Goal: Answer question/provide support: Share knowledge or assist other users

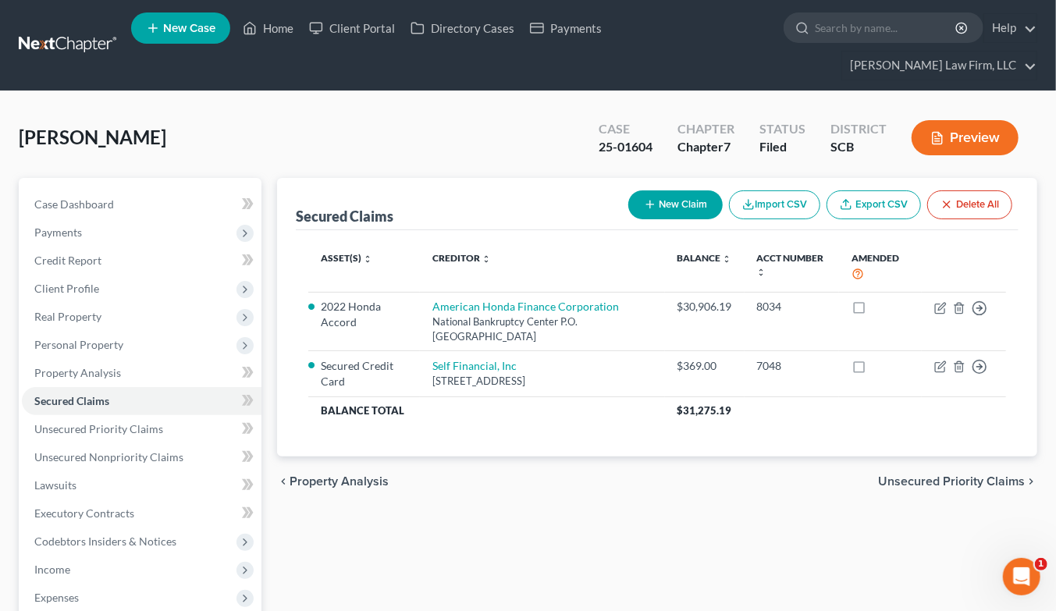
click at [65, 31] on link at bounding box center [69, 45] width 100 height 28
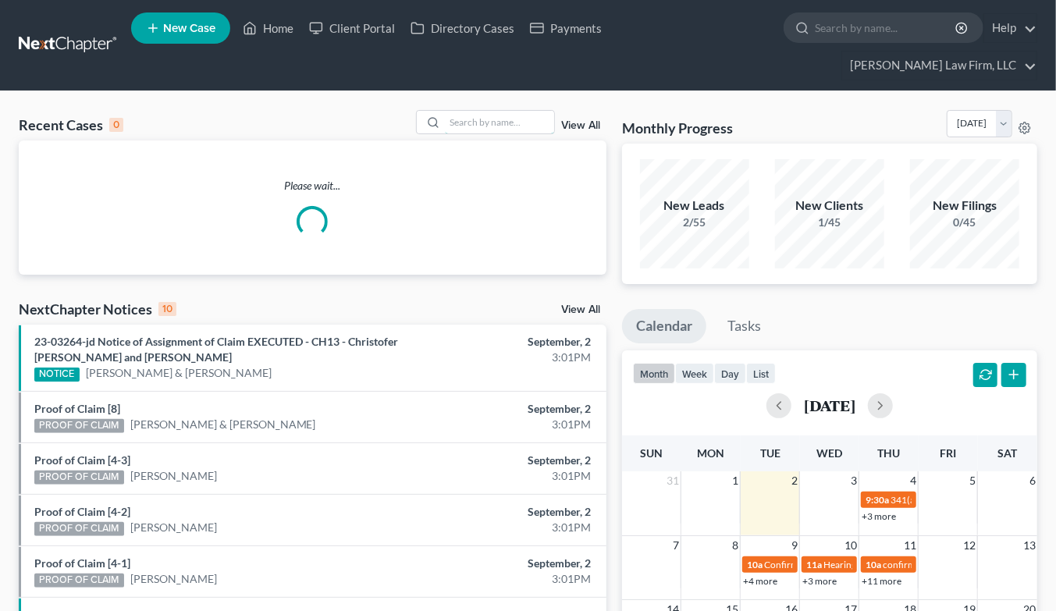
click at [484, 111] on input "search" at bounding box center [499, 122] width 109 height 23
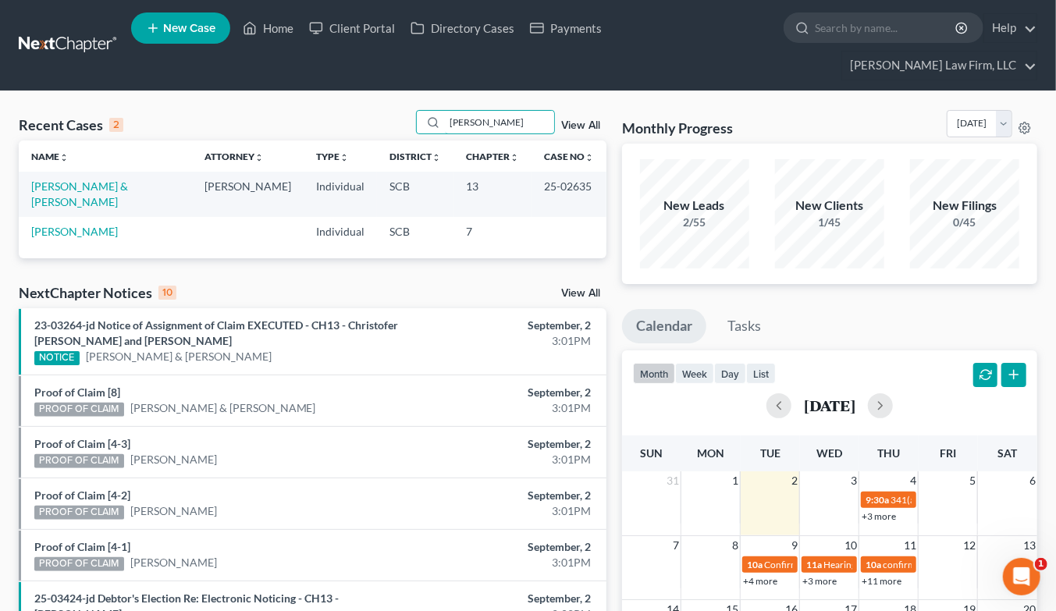
type input "fabus"
click at [121, 179] on link "[PERSON_NAME] & [PERSON_NAME]" at bounding box center [79, 193] width 97 height 29
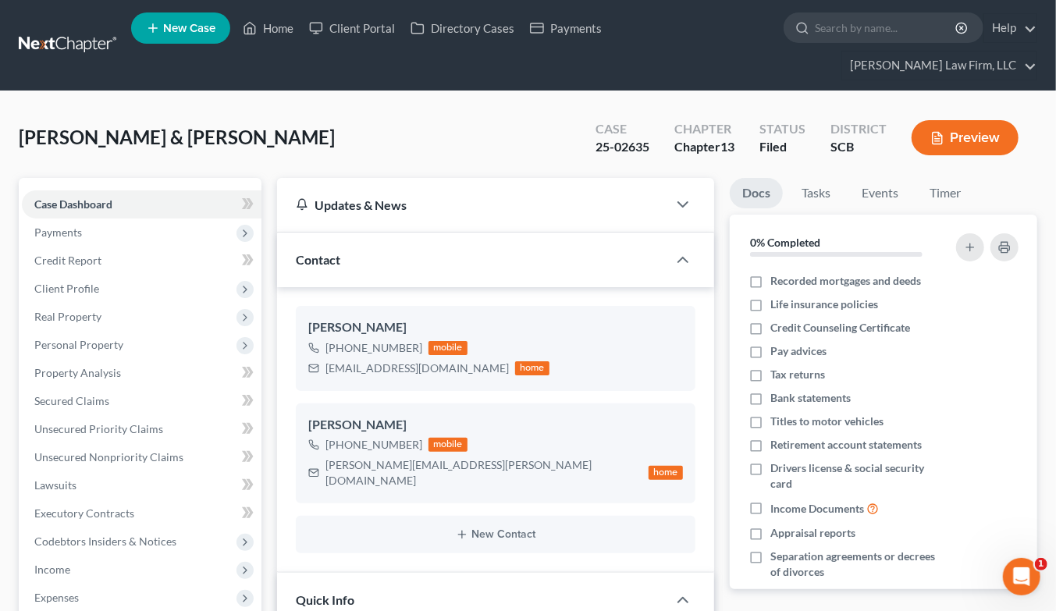
select select "2"
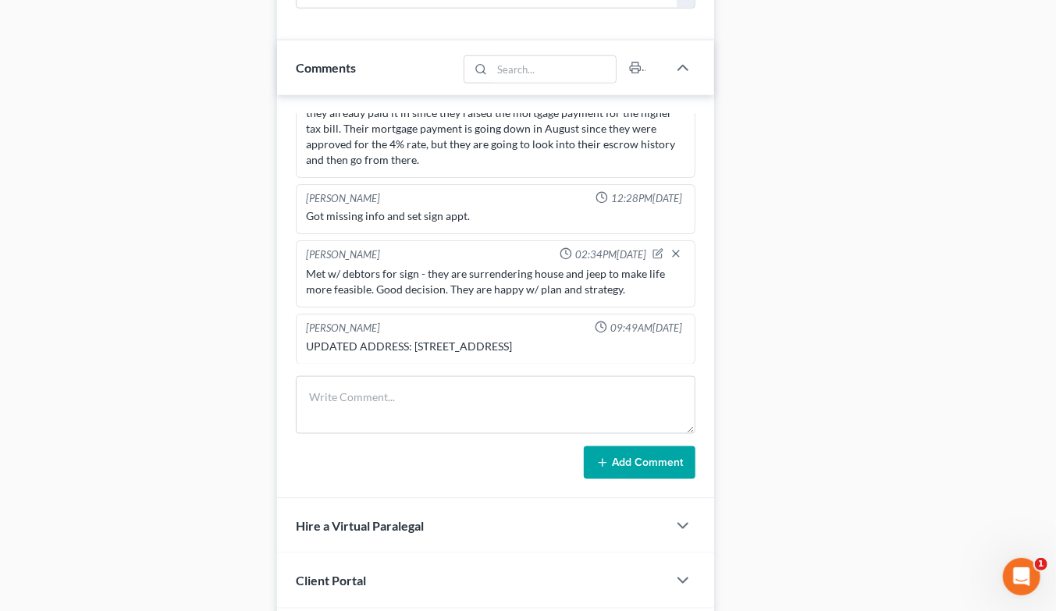
scroll to position [988, 0]
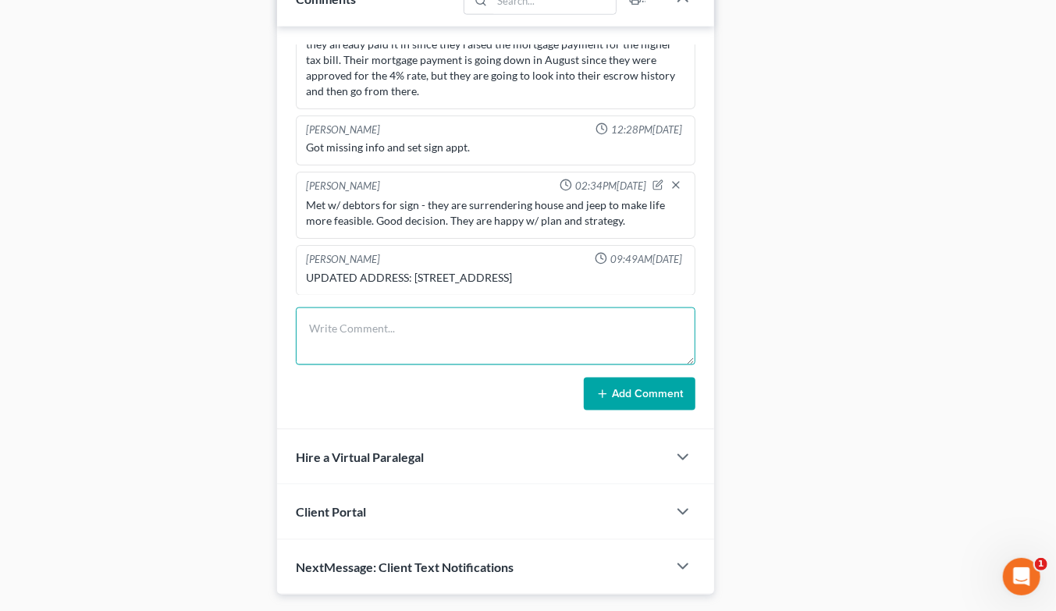
click at [389, 307] on textarea at bounding box center [495, 336] width 399 height 58
click at [518, 307] on textarea "TC to see if I can catch them for early" at bounding box center [495, 336] width 399 height 58
type textarea "TC to see if I can catch them for early for a ct prep. LVM"
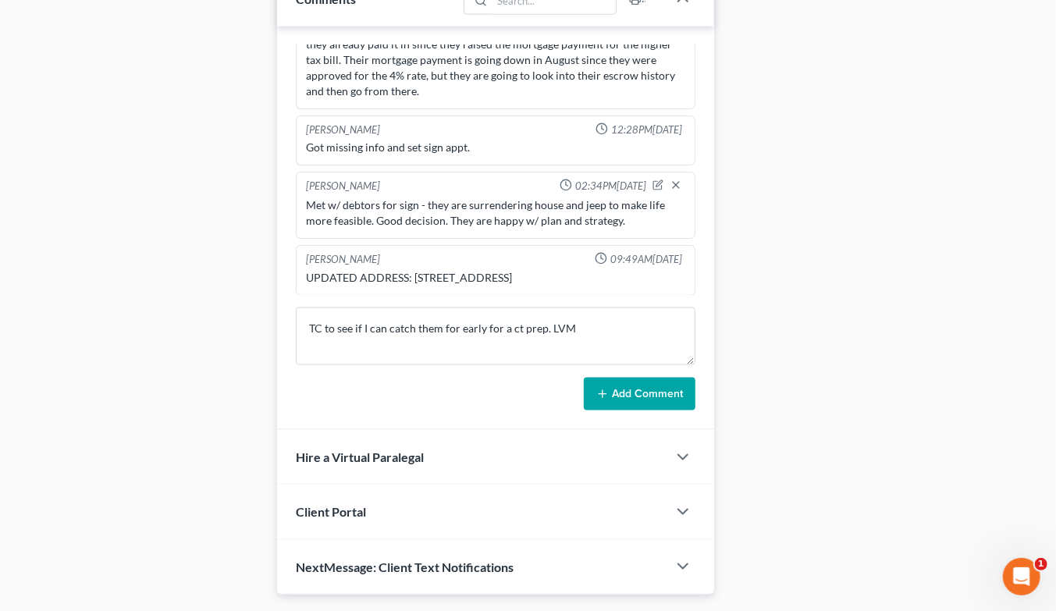
click at [637, 378] on button "Add Comment" at bounding box center [640, 394] width 112 height 33
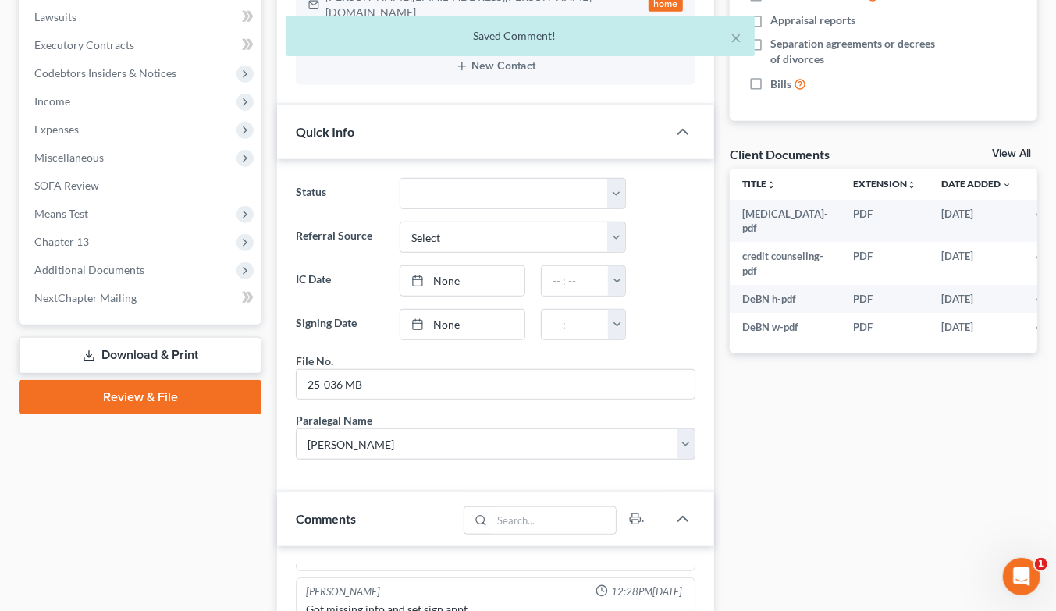
scroll to position [0, 0]
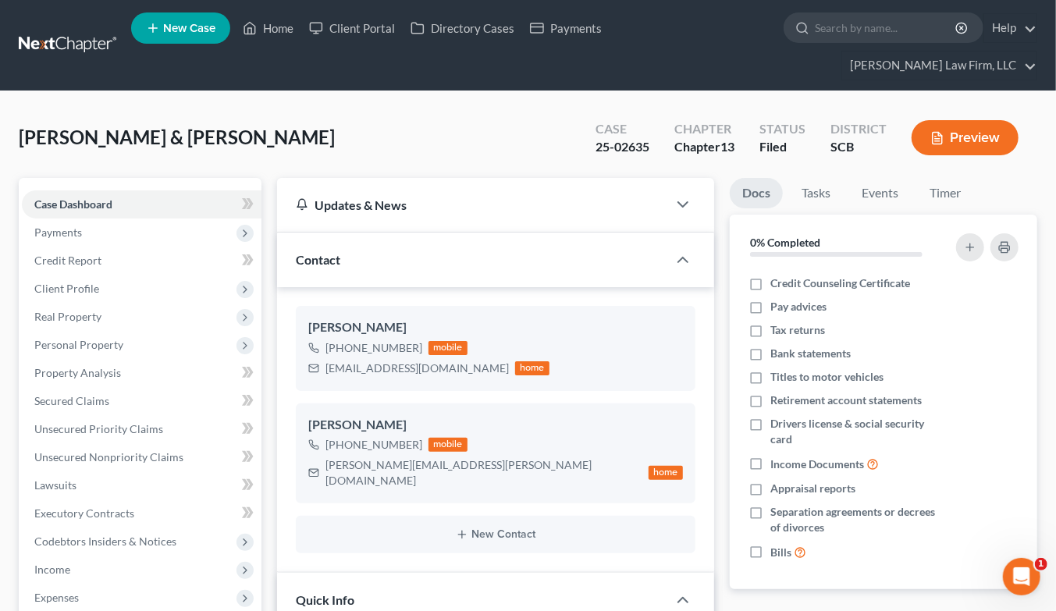
click at [68, 31] on link at bounding box center [69, 45] width 100 height 28
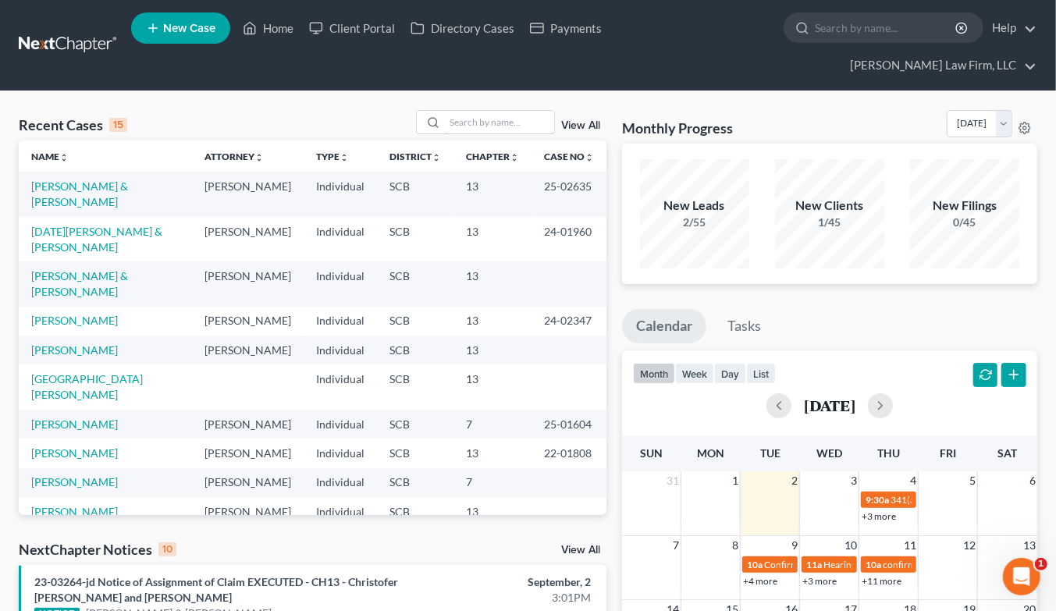
click at [520, 111] on input "search" at bounding box center [499, 122] width 109 height 23
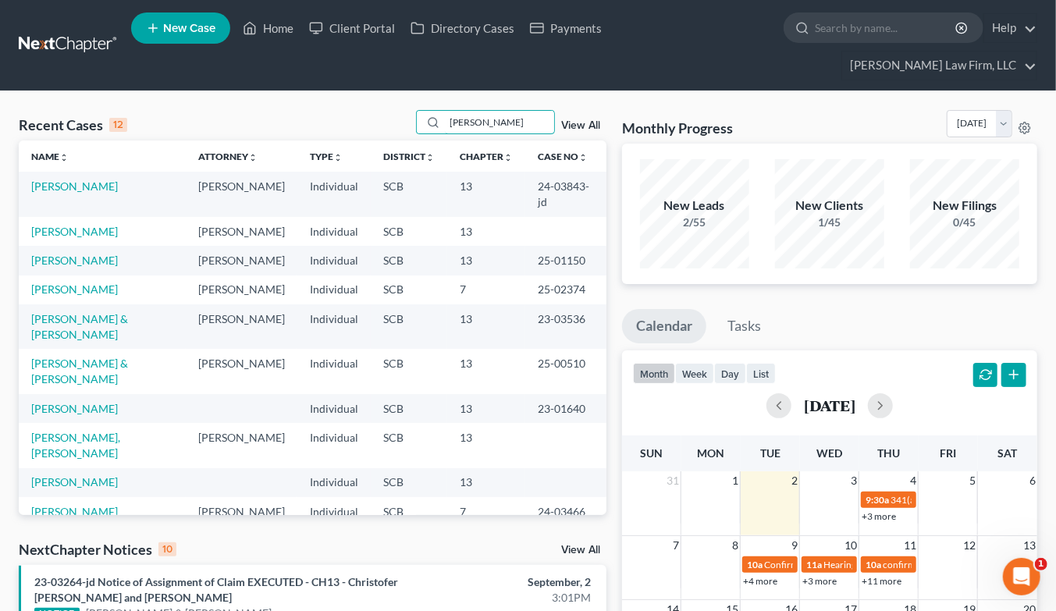
type input "[PERSON_NAME]"
click at [80, 254] on link "[PERSON_NAME]" at bounding box center [74, 260] width 87 height 13
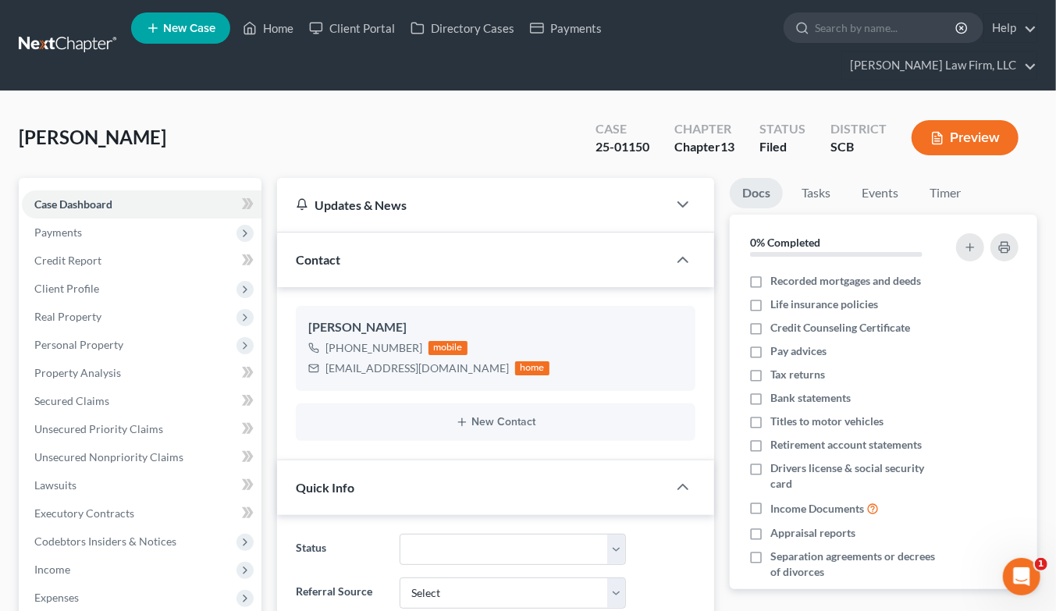
select select "0"
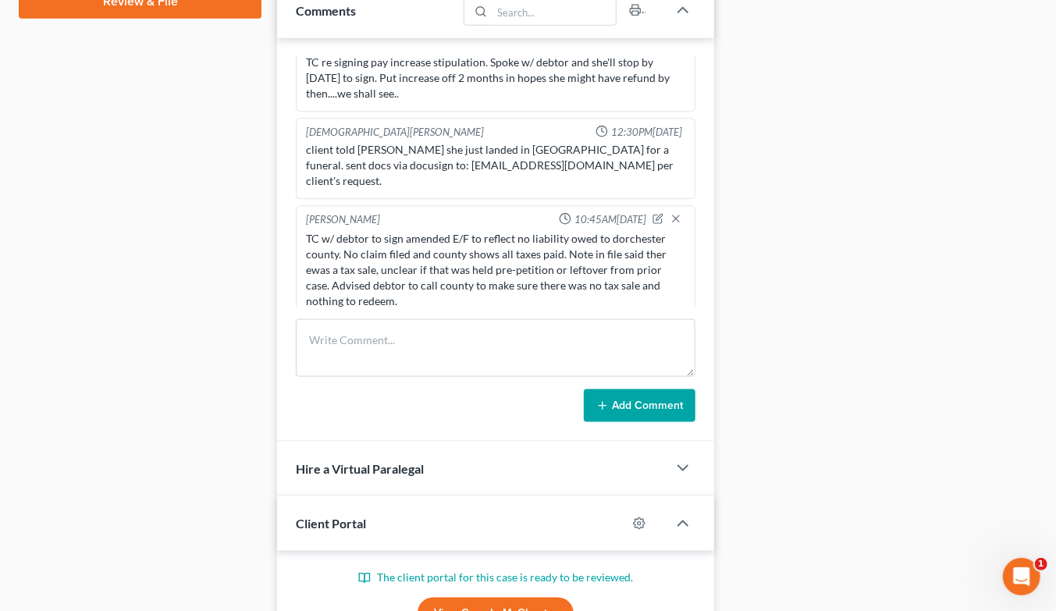
scroll to position [931, 0]
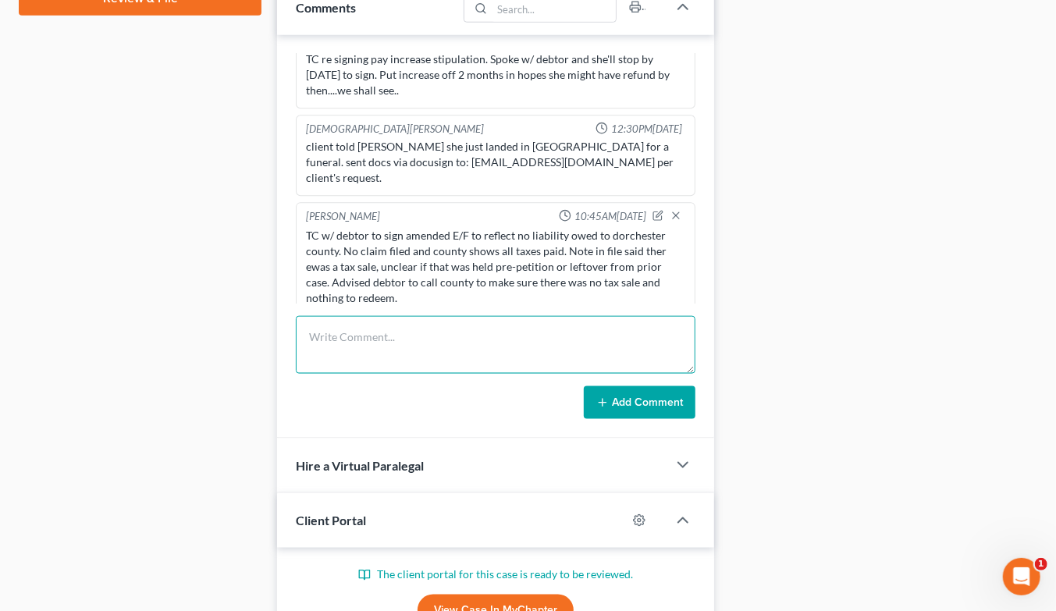
click at [529, 328] on textarea at bounding box center [495, 345] width 399 height 58
type textarea "Returned call & no ans/VM full"
click at [662, 390] on button "Add Comment" at bounding box center [640, 402] width 112 height 33
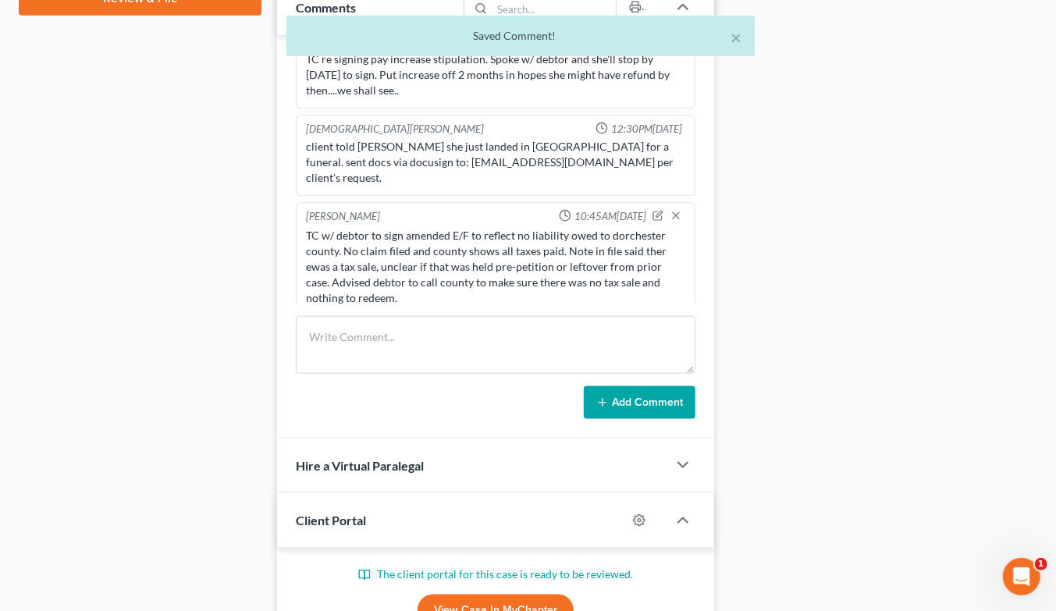
click at [652, 386] on button "Add Comment" at bounding box center [640, 402] width 112 height 33
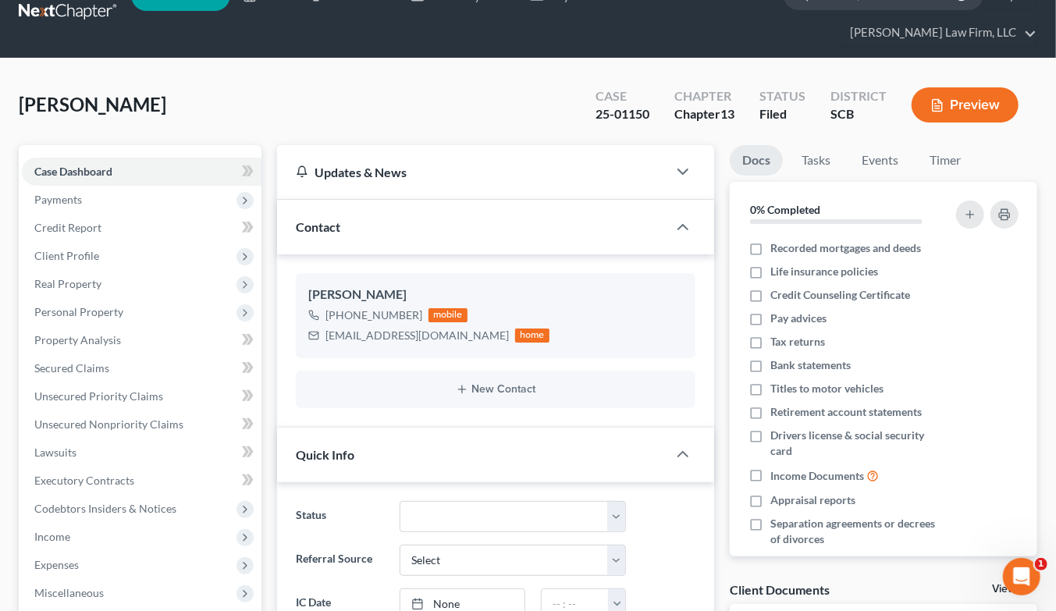
scroll to position [0, 0]
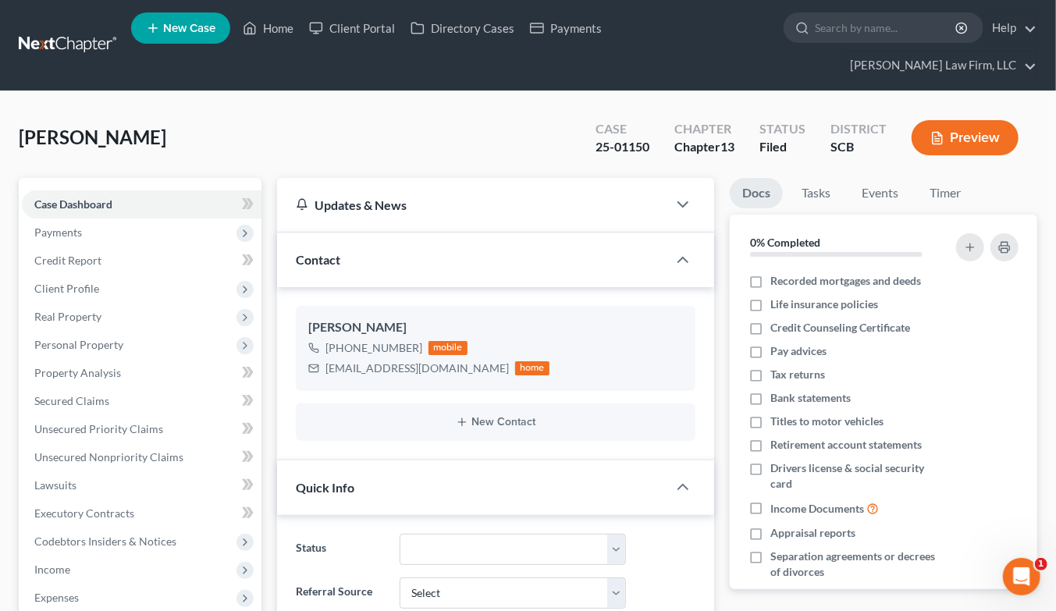
click at [67, 31] on link at bounding box center [69, 45] width 100 height 28
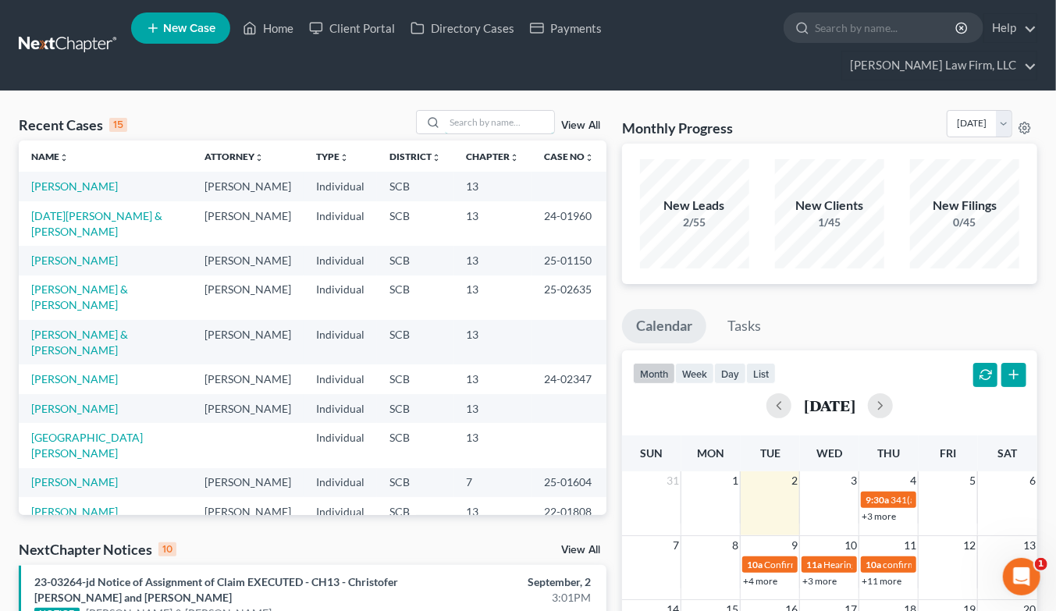
click at [533, 111] on input "search" at bounding box center [499, 122] width 109 height 23
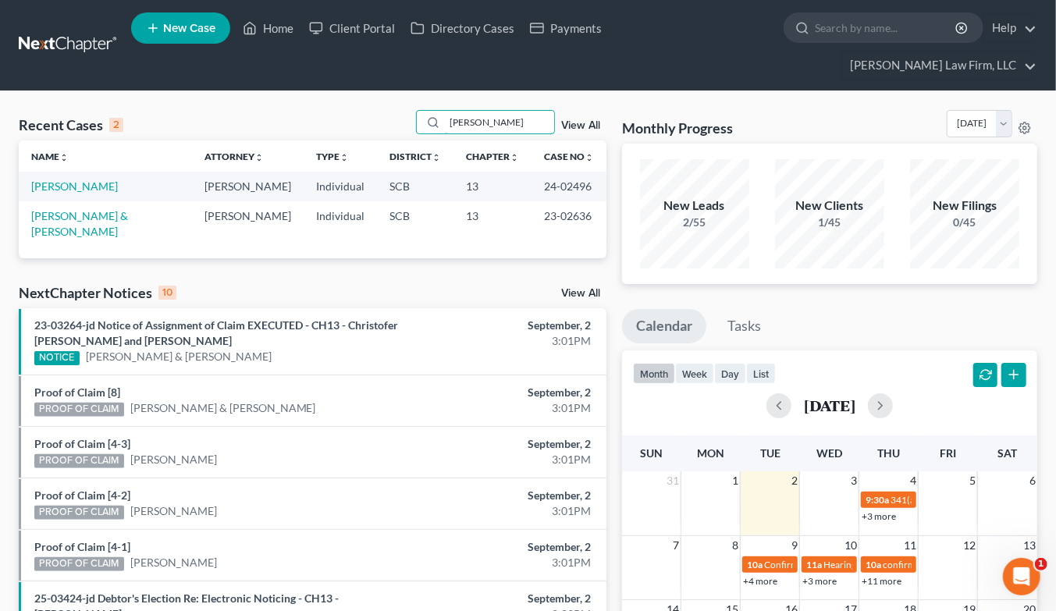
type input "jamison"
click at [87, 209] on link "Jamison, Jermaine & Letisha" at bounding box center [79, 223] width 97 height 29
select select "1"
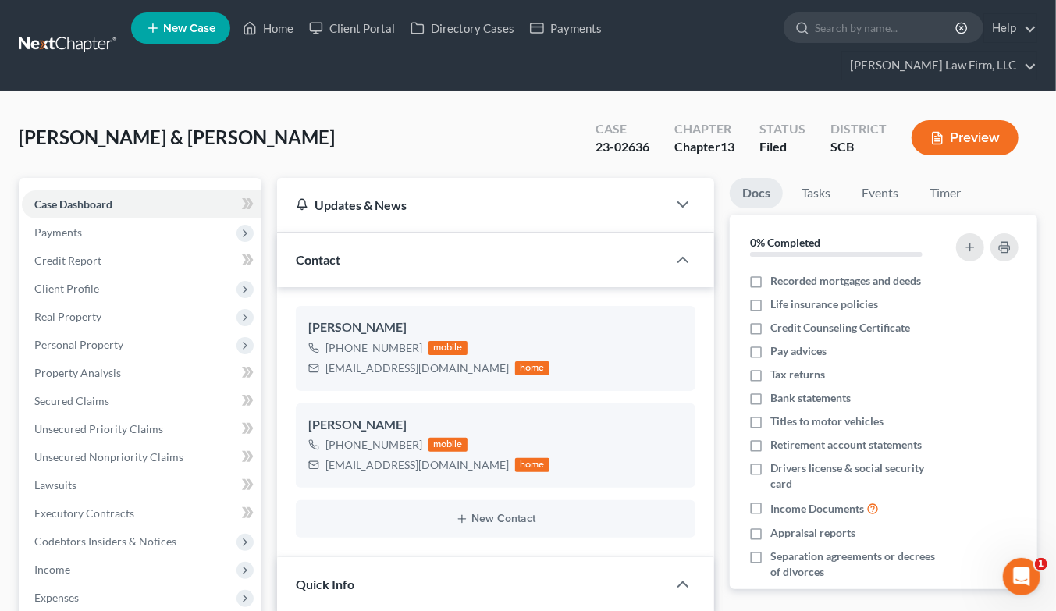
select select "0"
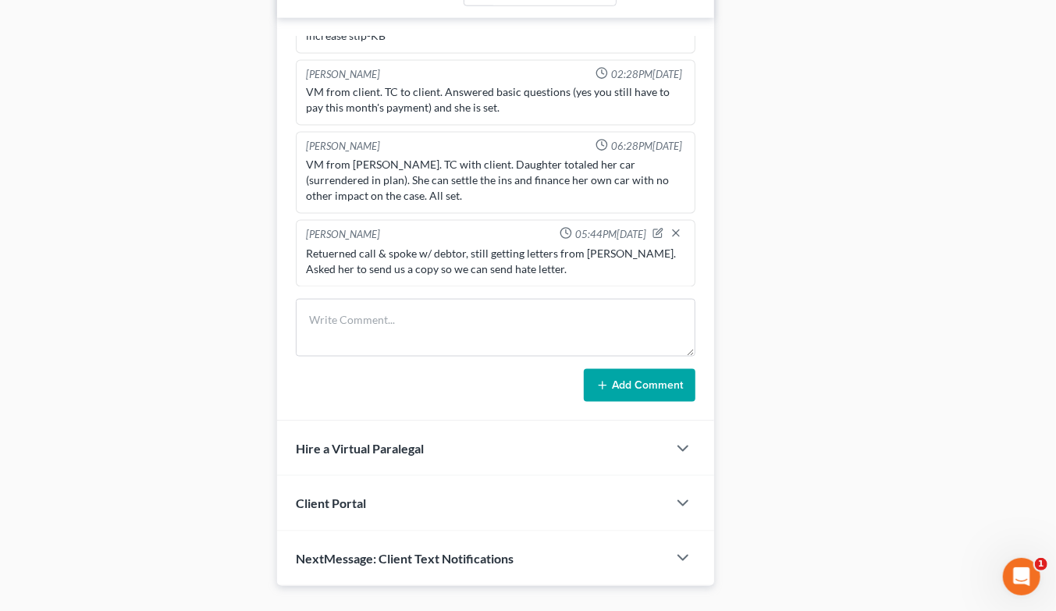
scroll to position [988, 0]
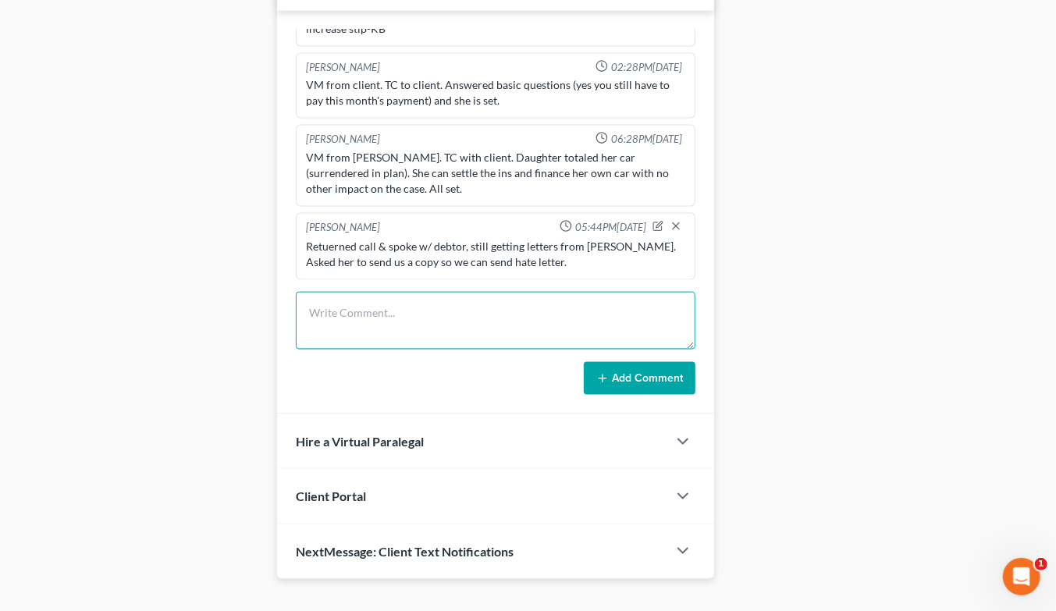
drag, startPoint x: 503, startPoint y: 293, endPoint x: 572, endPoint y: 316, distance: 72.5
click at [503, 293] on textarea at bounding box center [495, 321] width 399 height 58
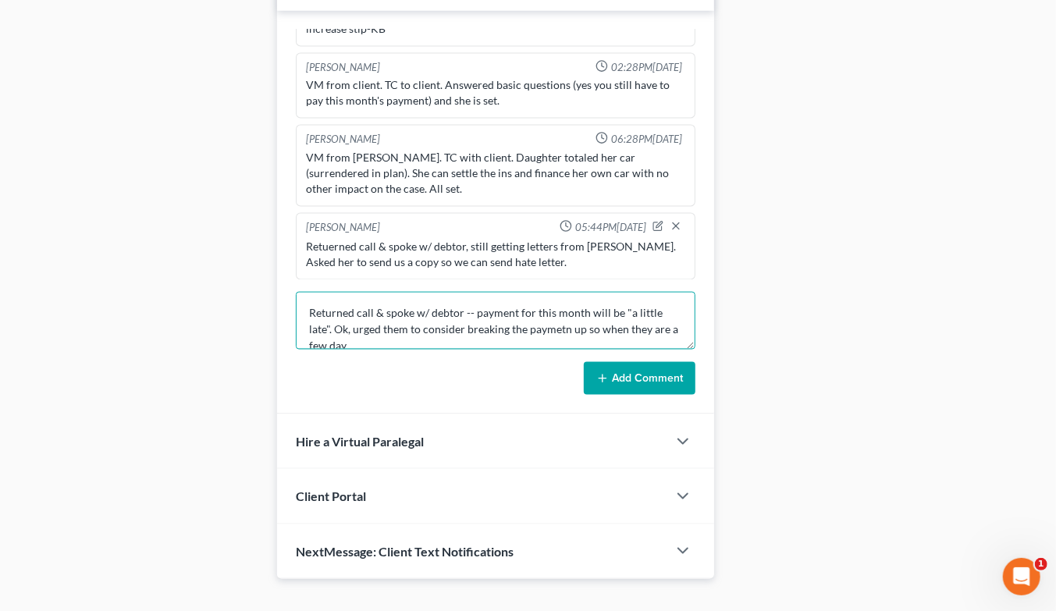
scroll to position [2, 0]
type textarea "Returned call & spoke w/ debtor -- payment for this month will be "a little lat…"
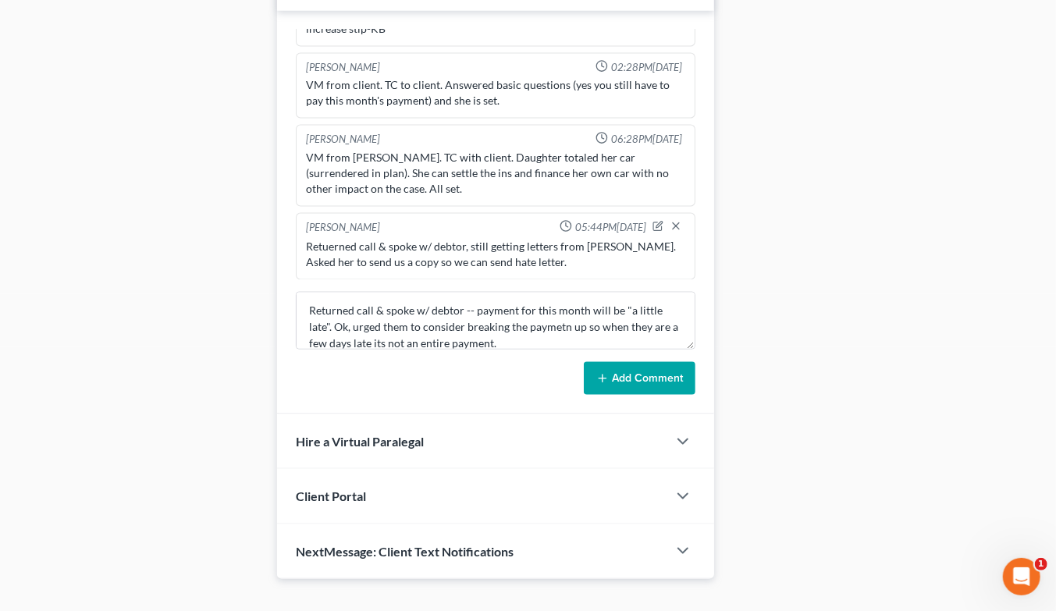
click at [668, 362] on button "Add Comment" at bounding box center [640, 378] width 112 height 33
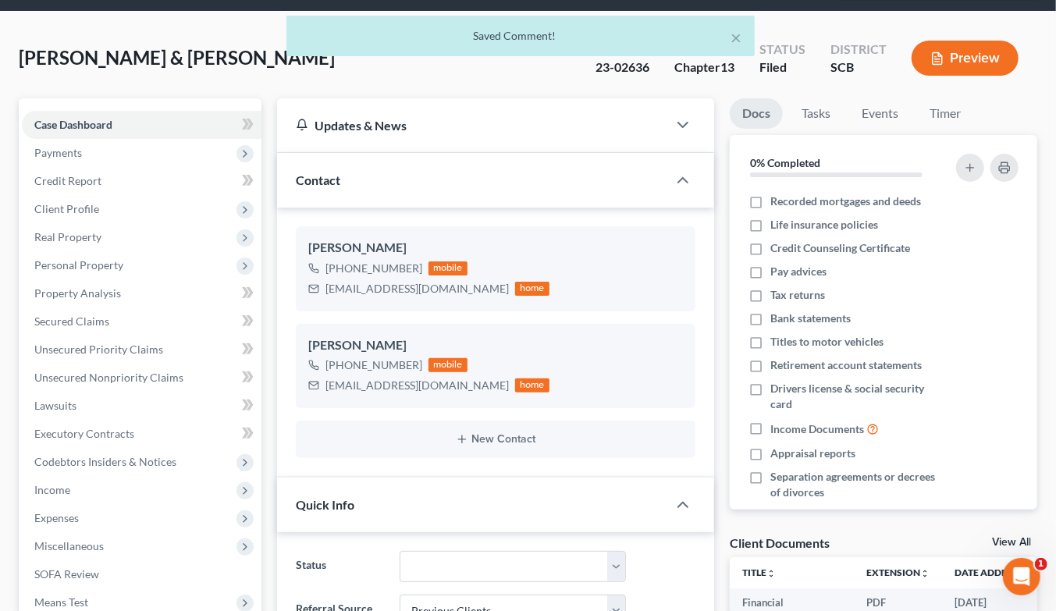
scroll to position [0, 0]
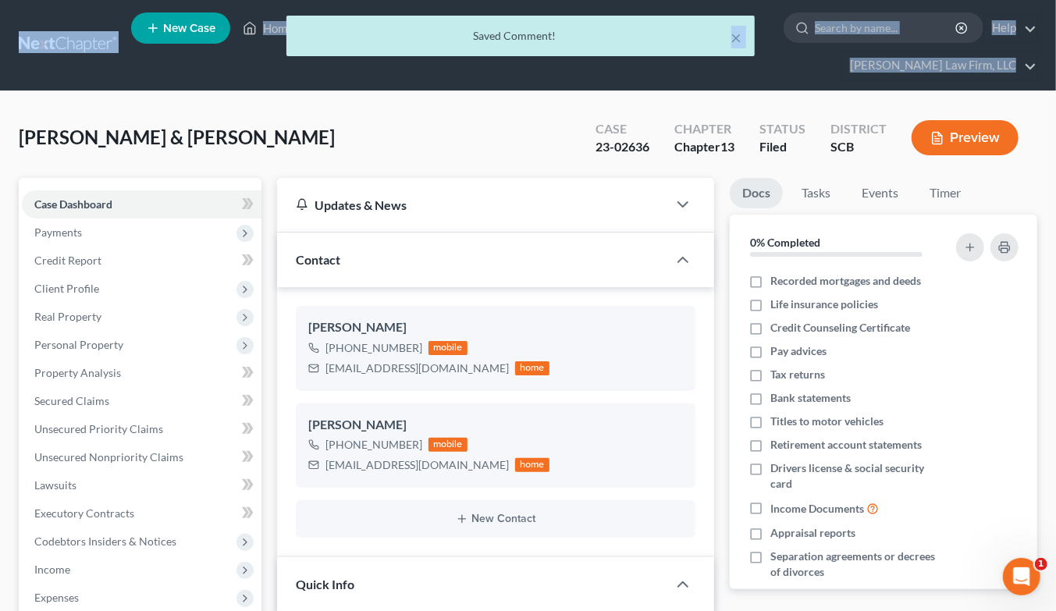
click at [73, 35] on div "× Saved Comment!" at bounding box center [520, 40] width 1056 height 48
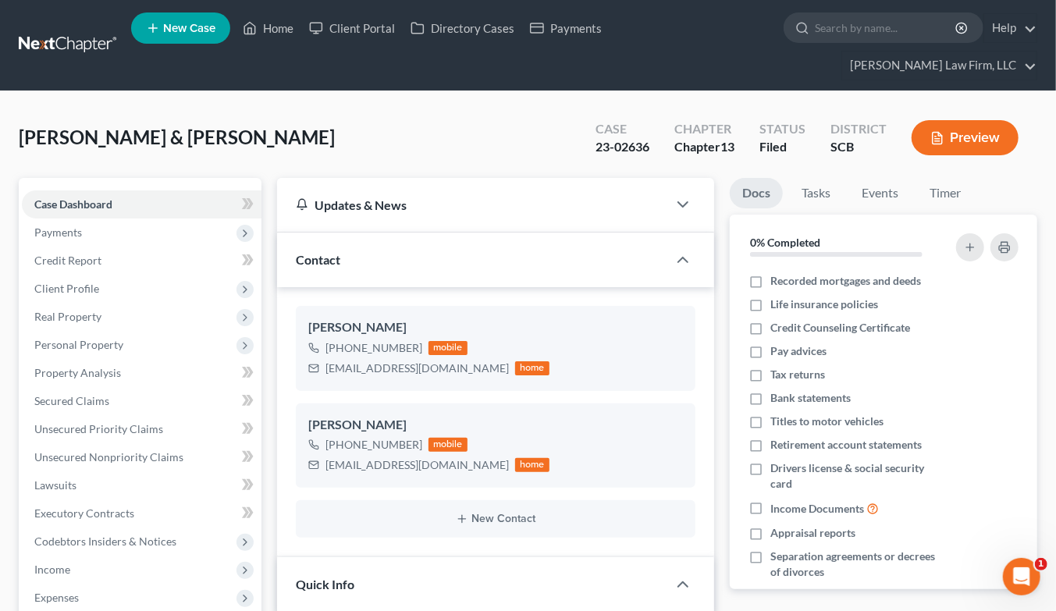
click at [75, 34] on link at bounding box center [69, 45] width 100 height 28
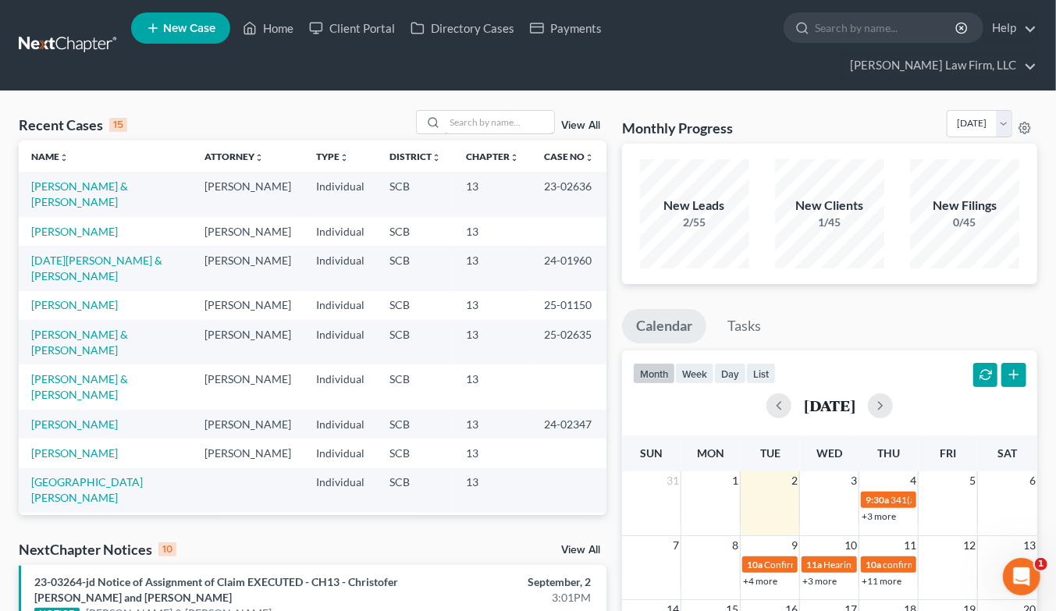
click at [466, 111] on input "search" at bounding box center [499, 122] width 109 height 23
type input "[PERSON_NAME]"
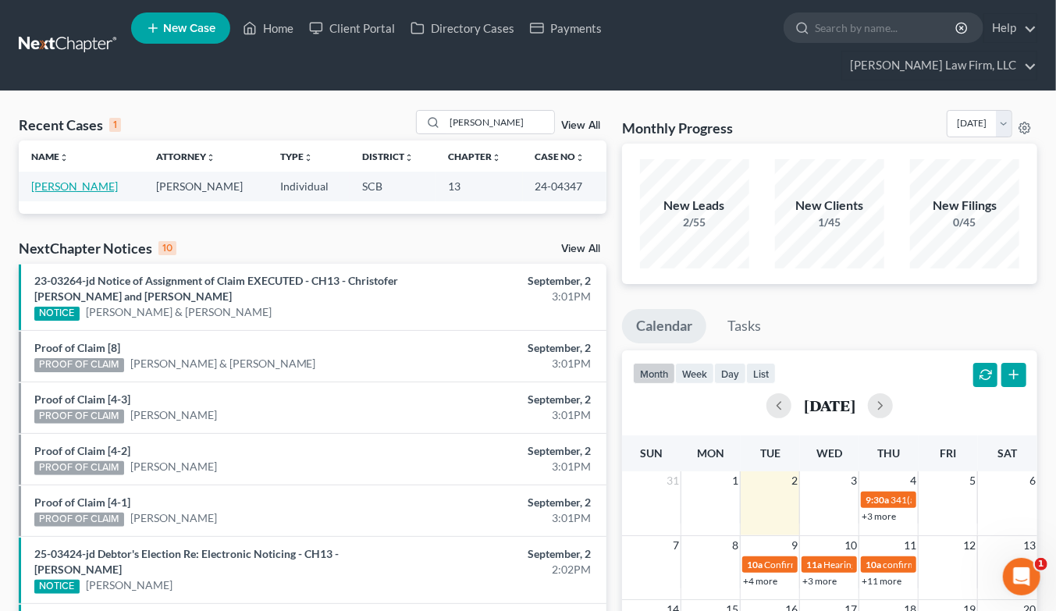
click at [50, 179] on link "[PERSON_NAME]" at bounding box center [74, 185] width 87 height 13
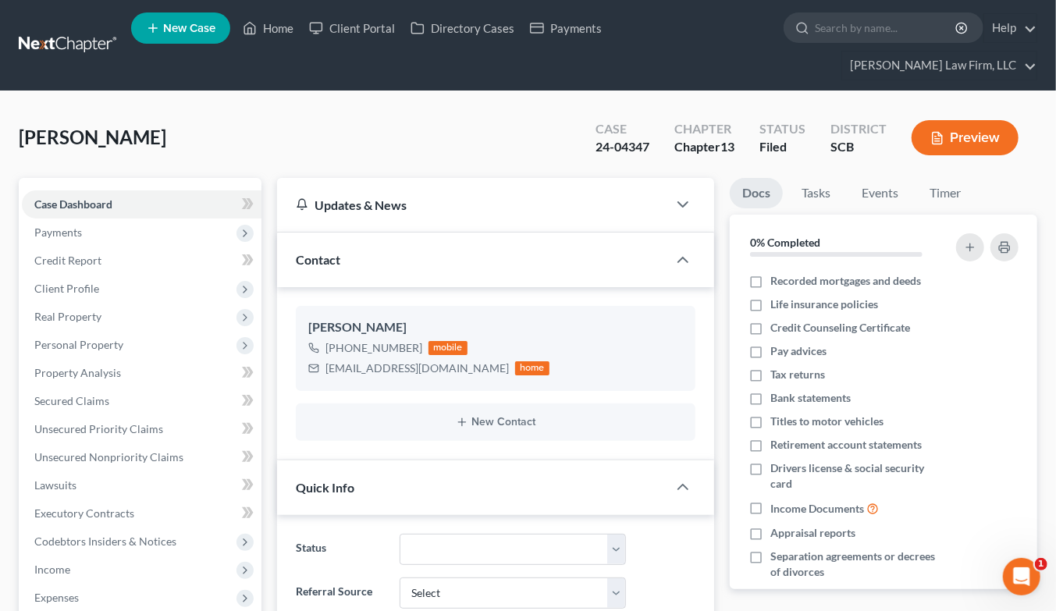
select select "0"
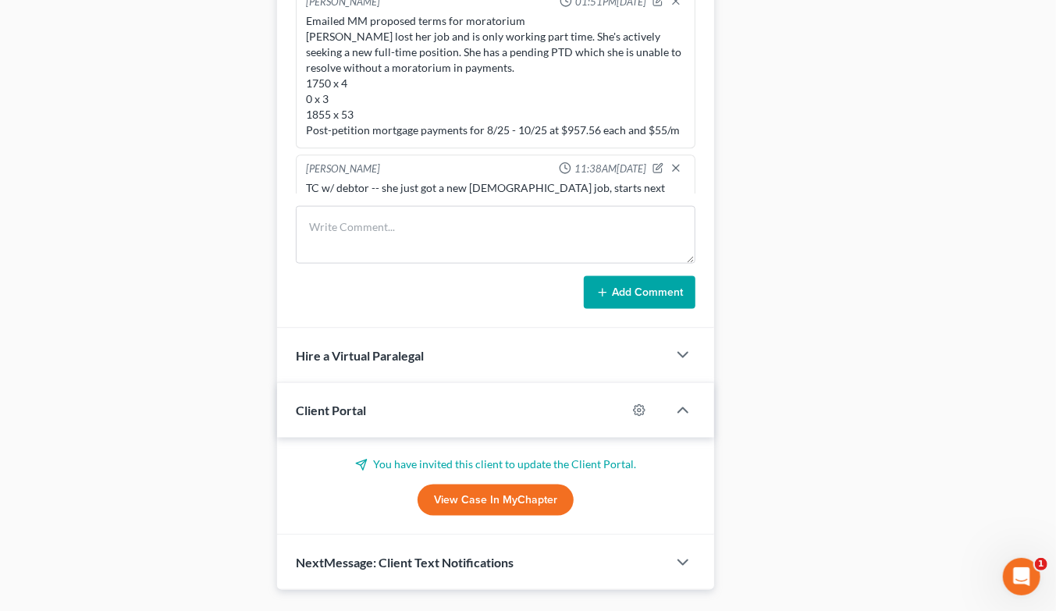
scroll to position [988, 0]
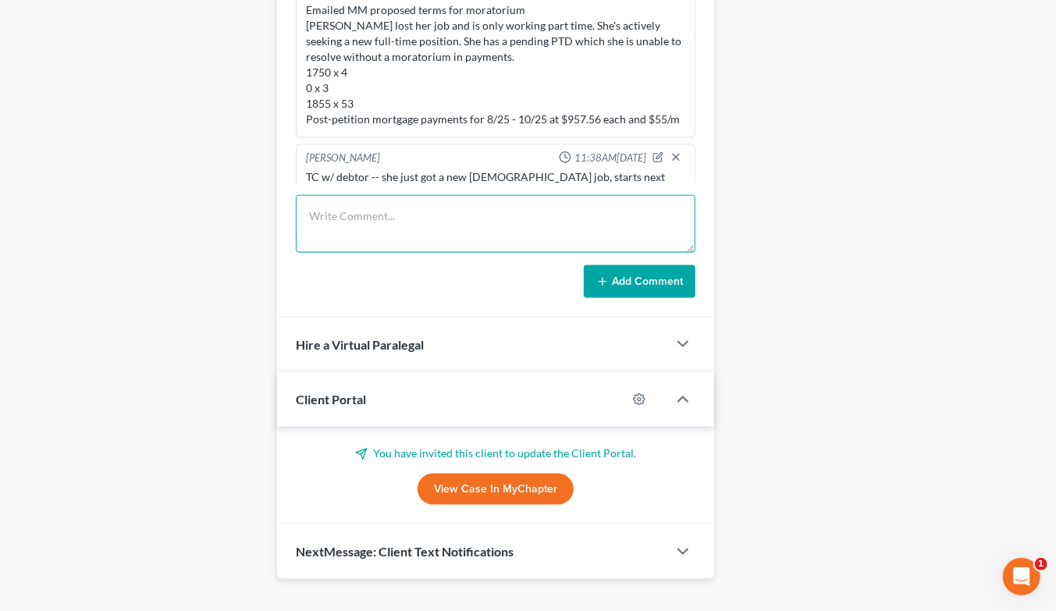
click at [446, 207] on textarea at bounding box center [495, 224] width 399 height 58
type textarea "Emaield edebtor about payments needed to stay current post-moratorium."
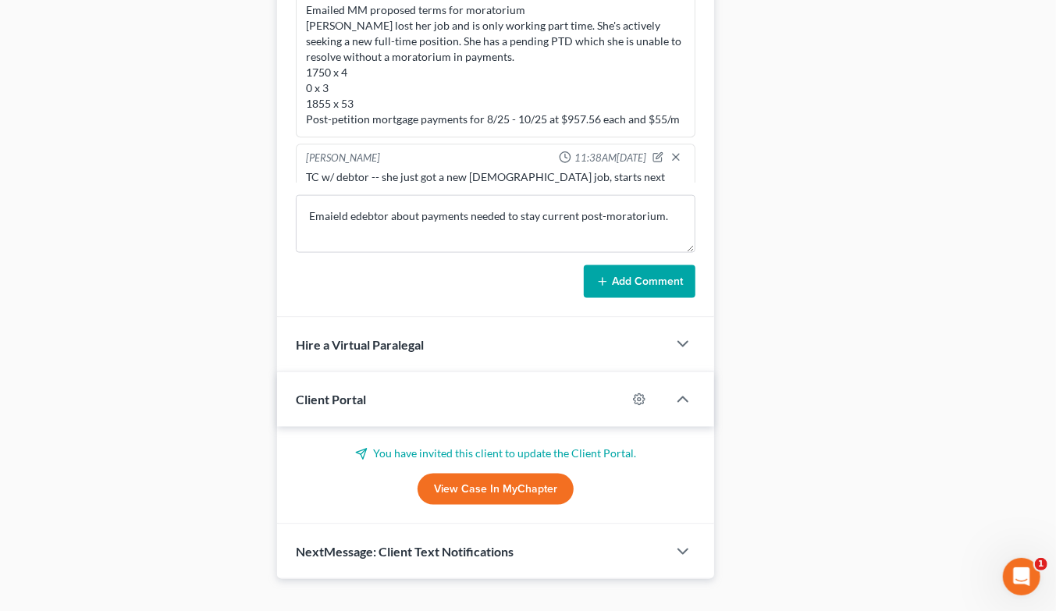
click at [611, 265] on button "Add Comment" at bounding box center [640, 281] width 112 height 33
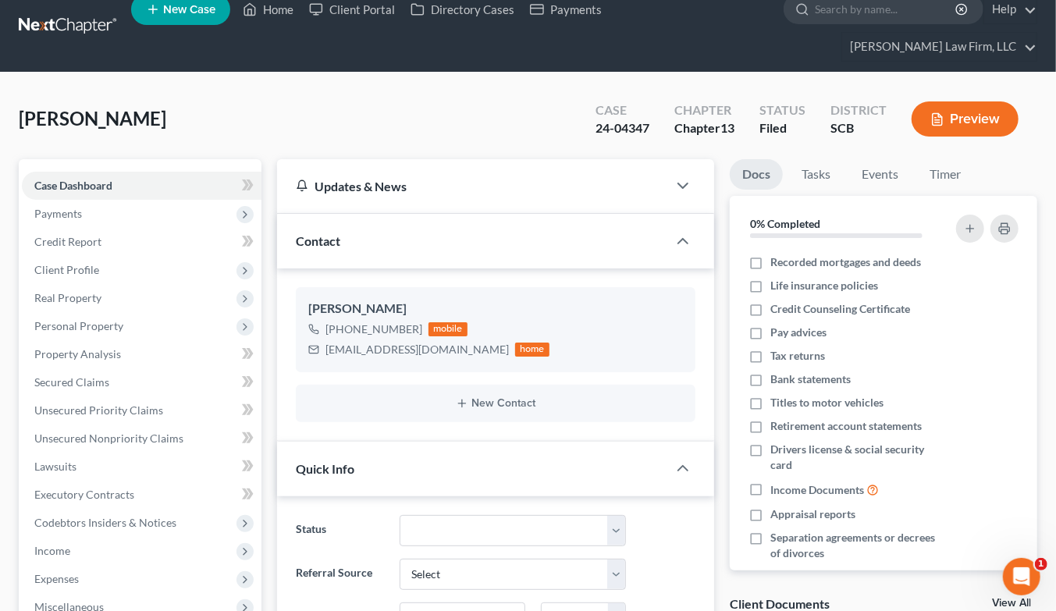
scroll to position [0, 0]
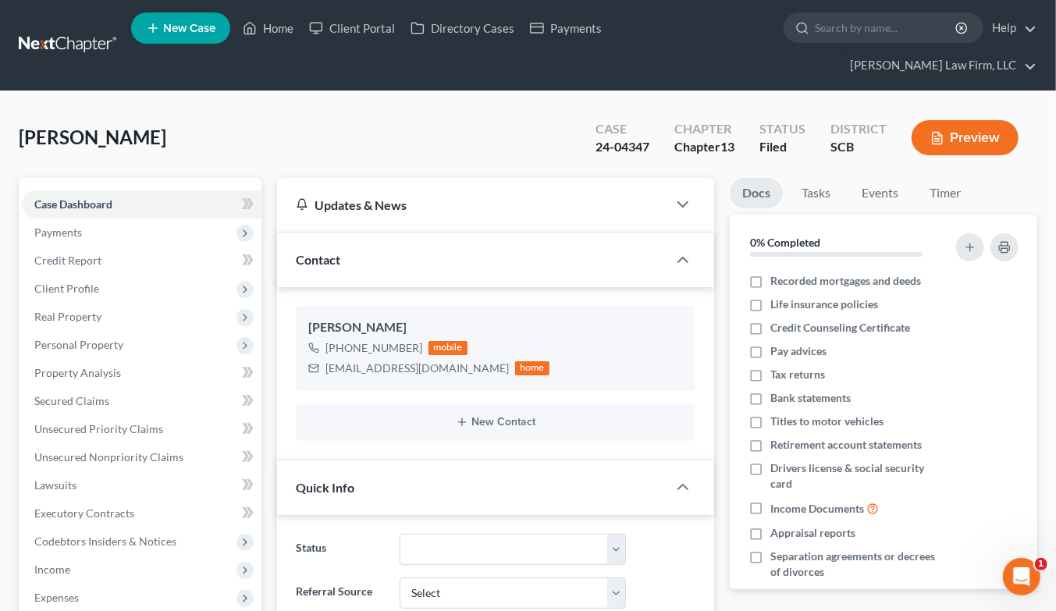
click at [89, 31] on link at bounding box center [69, 45] width 100 height 28
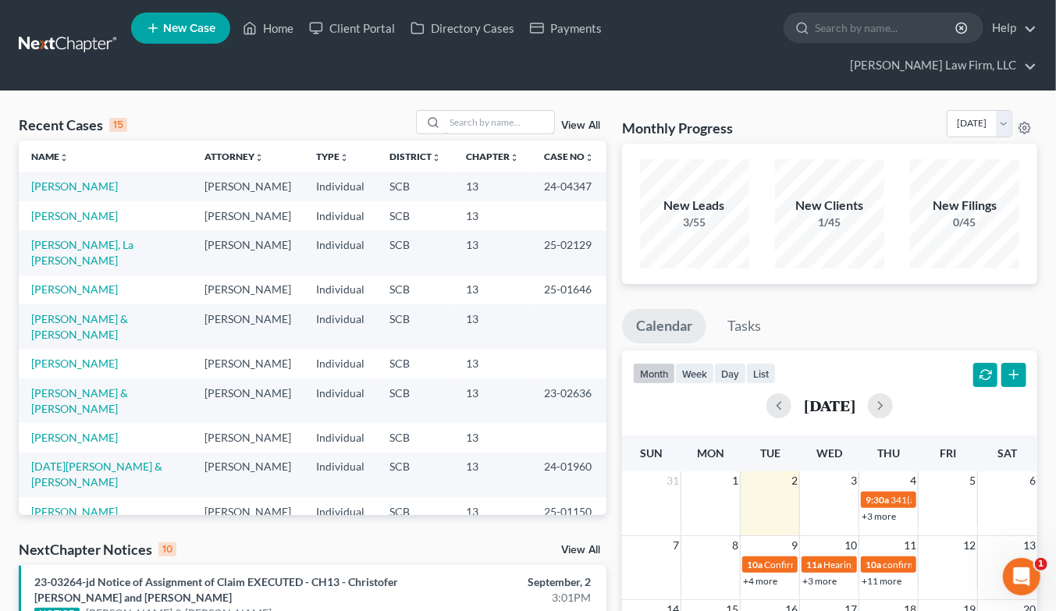
click at [497, 111] on input "search" at bounding box center [499, 122] width 109 height 23
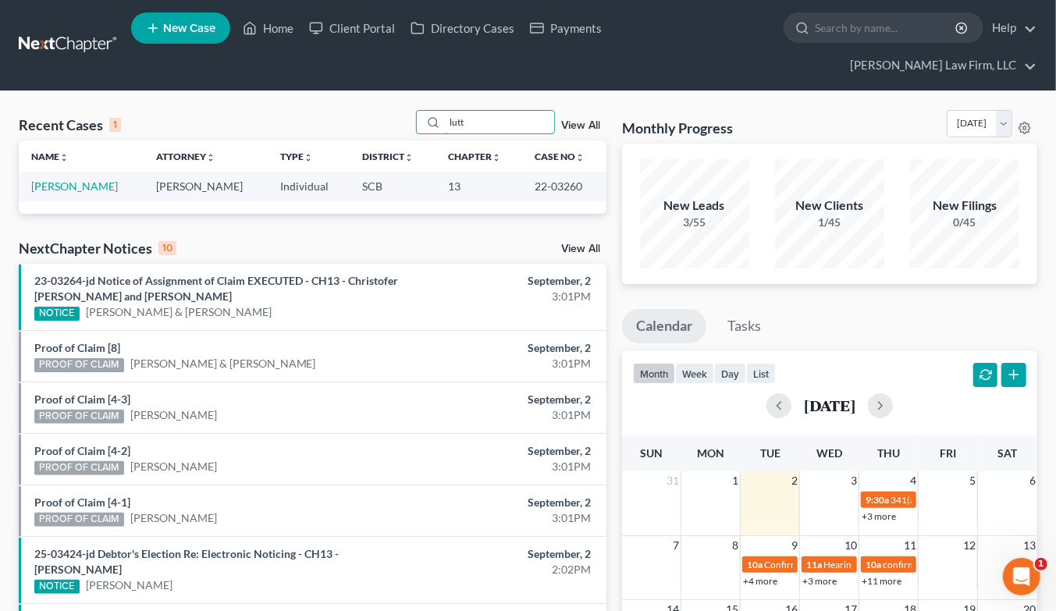
type input "lutt"
click at [87, 179] on link "[PERSON_NAME]" at bounding box center [74, 185] width 87 height 13
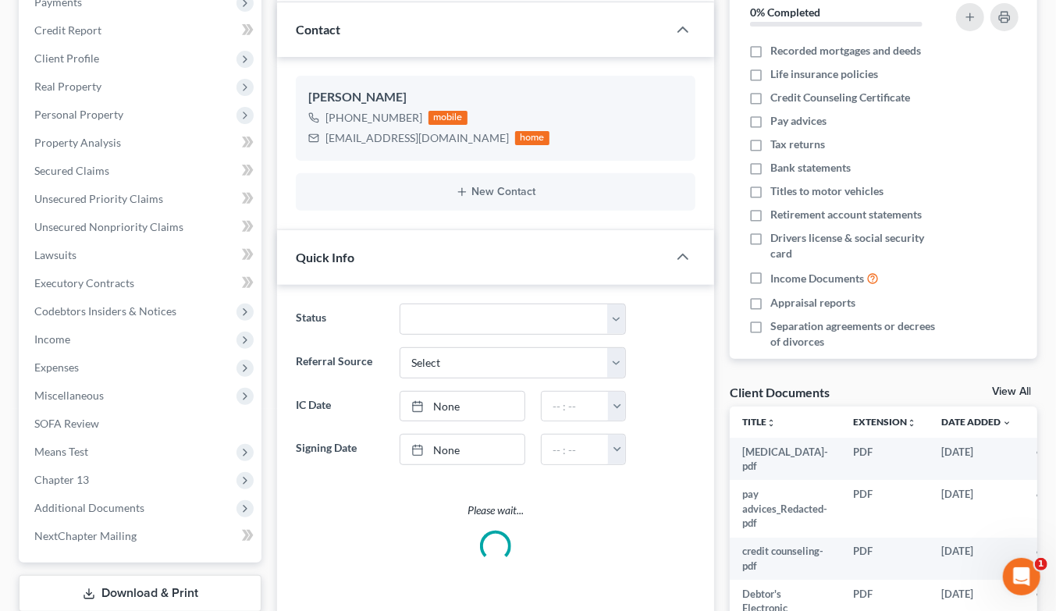
select select "2"
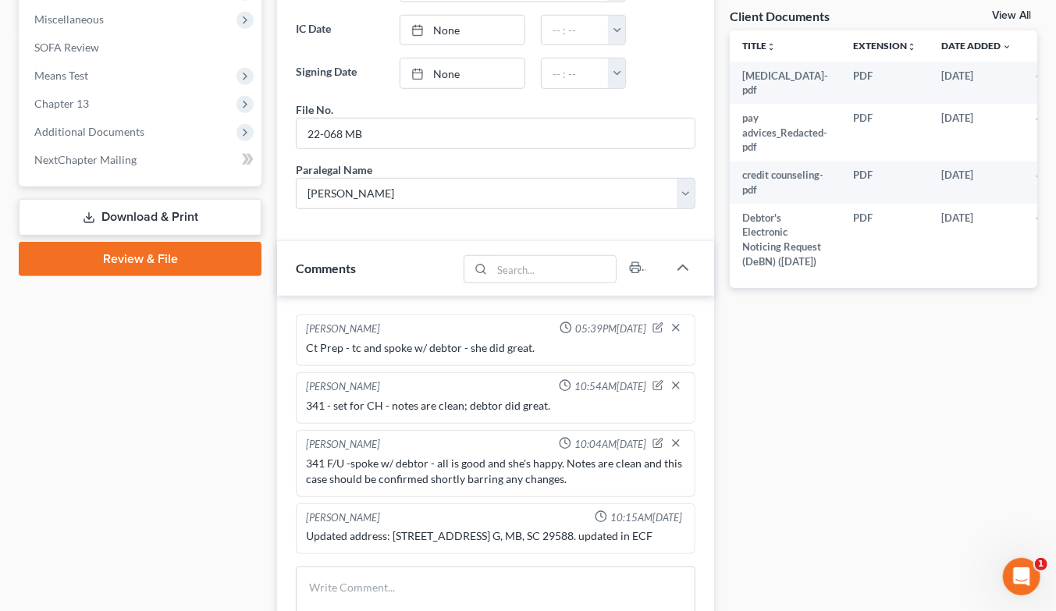
scroll to position [867, 0]
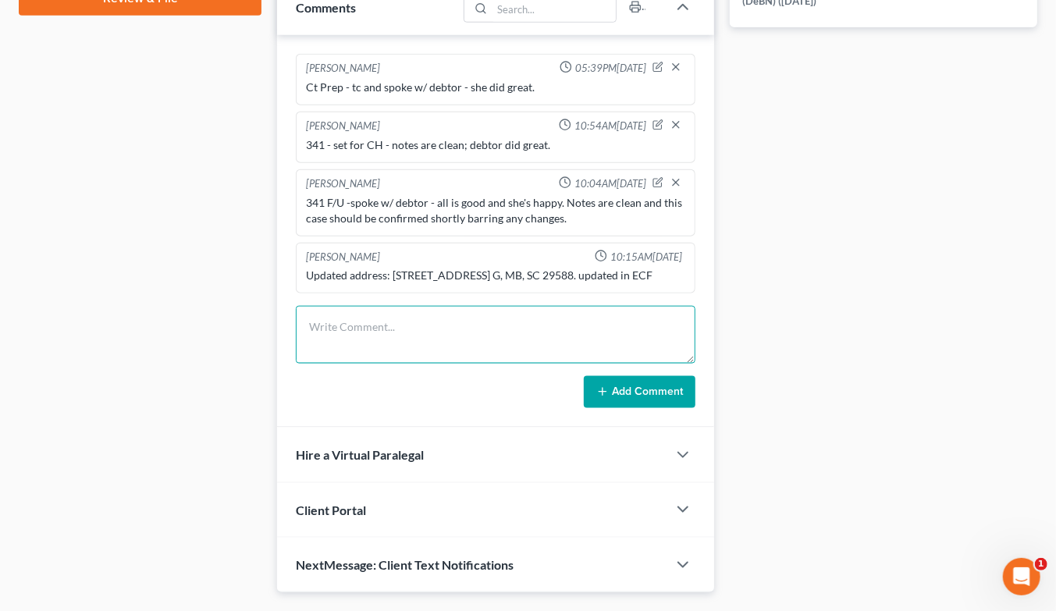
click at [440, 306] on textarea at bounding box center [495, 335] width 399 height 58
type textarea "Returned call & LVM"
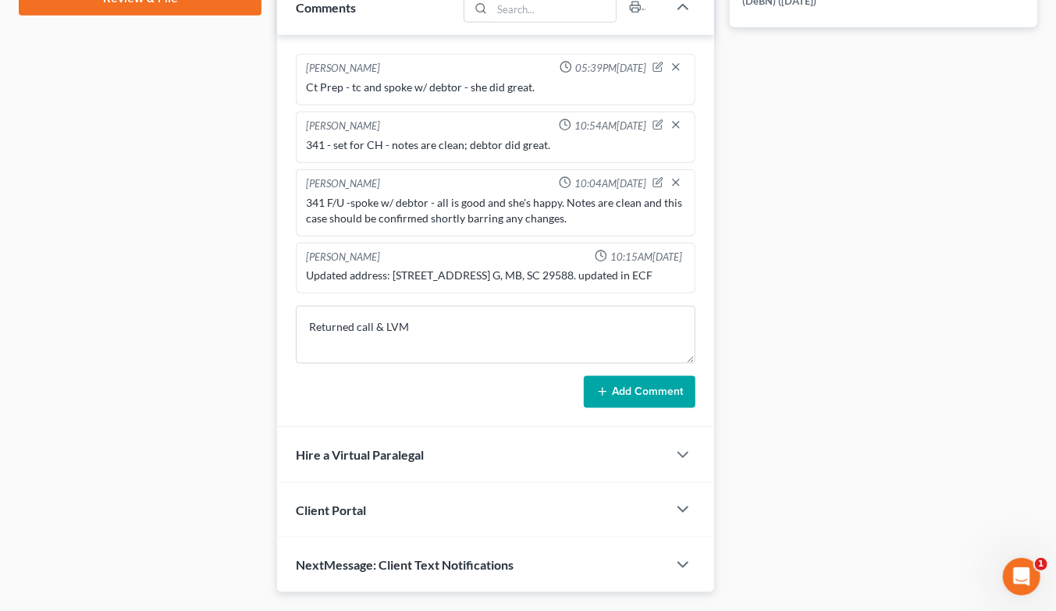
click at [628, 376] on button "Add Comment" at bounding box center [640, 392] width 112 height 33
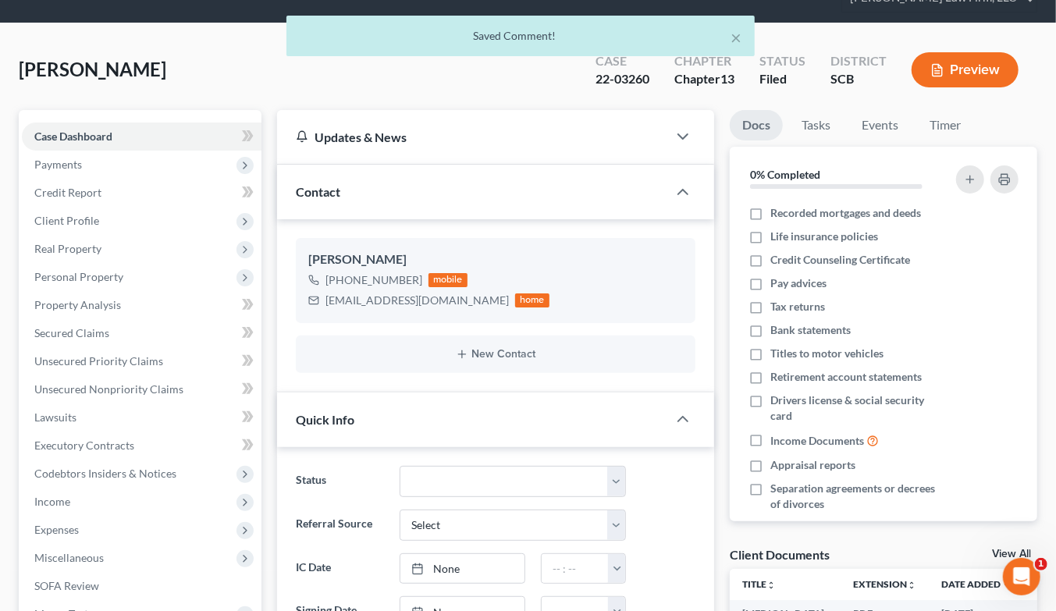
scroll to position [0, 0]
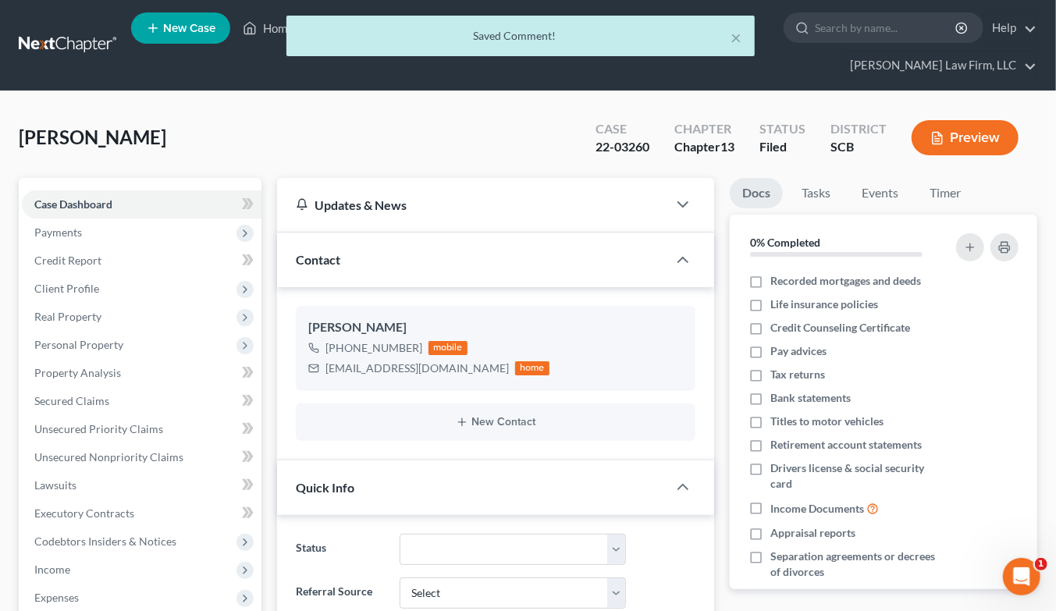
click at [65, 35] on div "× Saved Comment!" at bounding box center [520, 40] width 1056 height 48
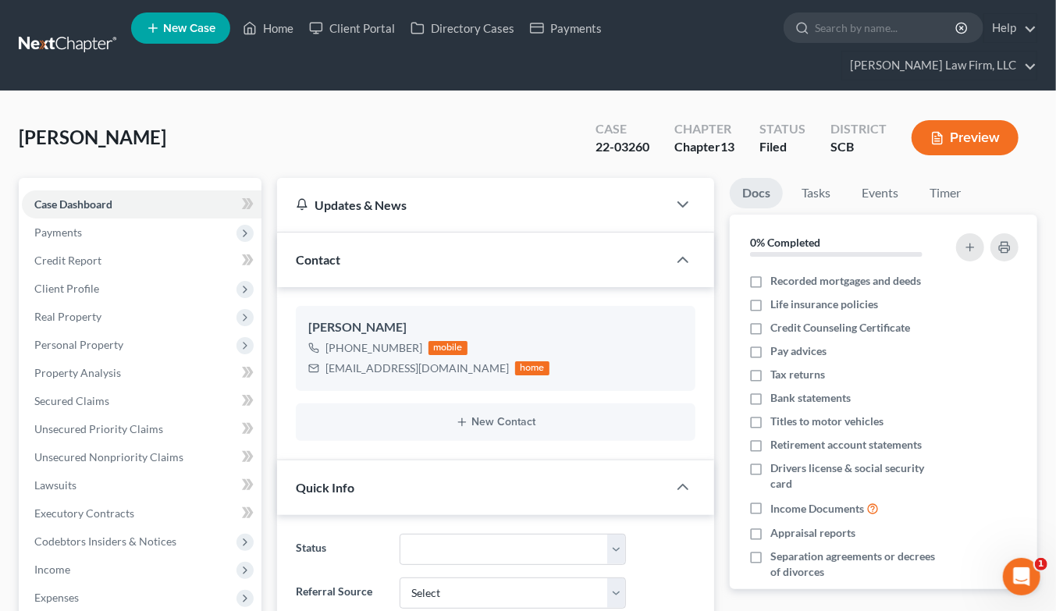
click at [67, 31] on link at bounding box center [69, 45] width 100 height 28
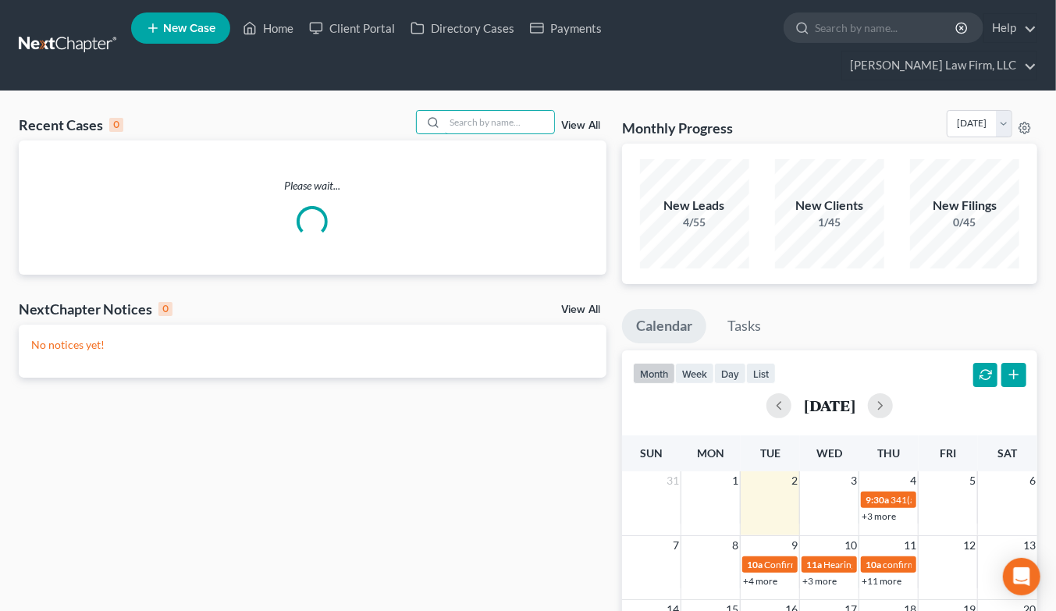
click at [480, 111] on input "search" at bounding box center [499, 122] width 109 height 23
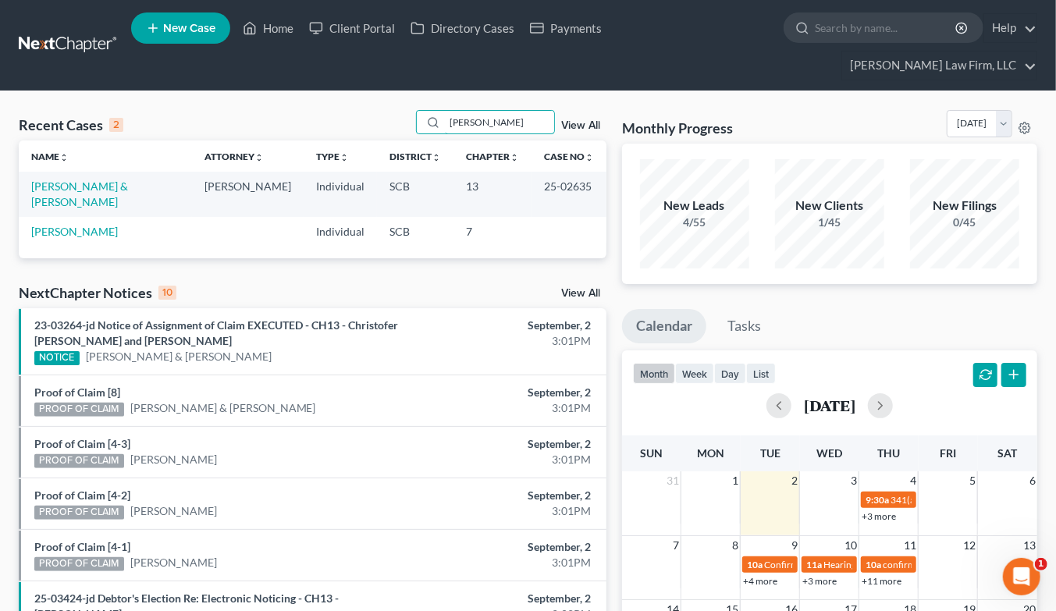
type input "[PERSON_NAME]"
click at [91, 179] on link "[PERSON_NAME] & [PERSON_NAME]" at bounding box center [79, 193] width 97 height 29
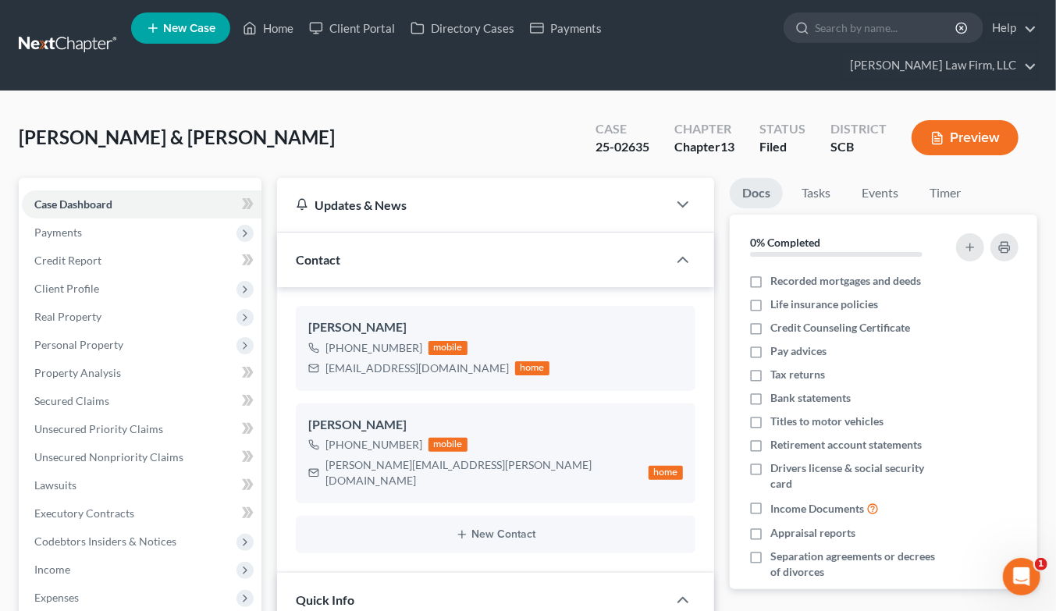
select select "2"
click at [95, 310] on span "Real Property" at bounding box center [67, 316] width 67 height 13
click at [99, 338] on span "Properties Owned" at bounding box center [110, 344] width 89 height 13
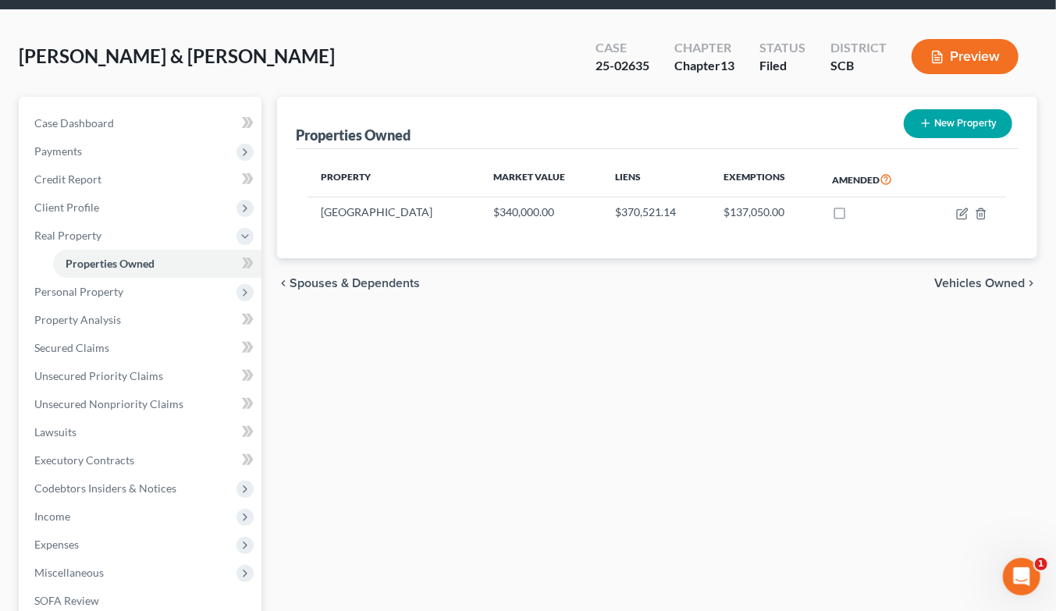
scroll to position [260, 0]
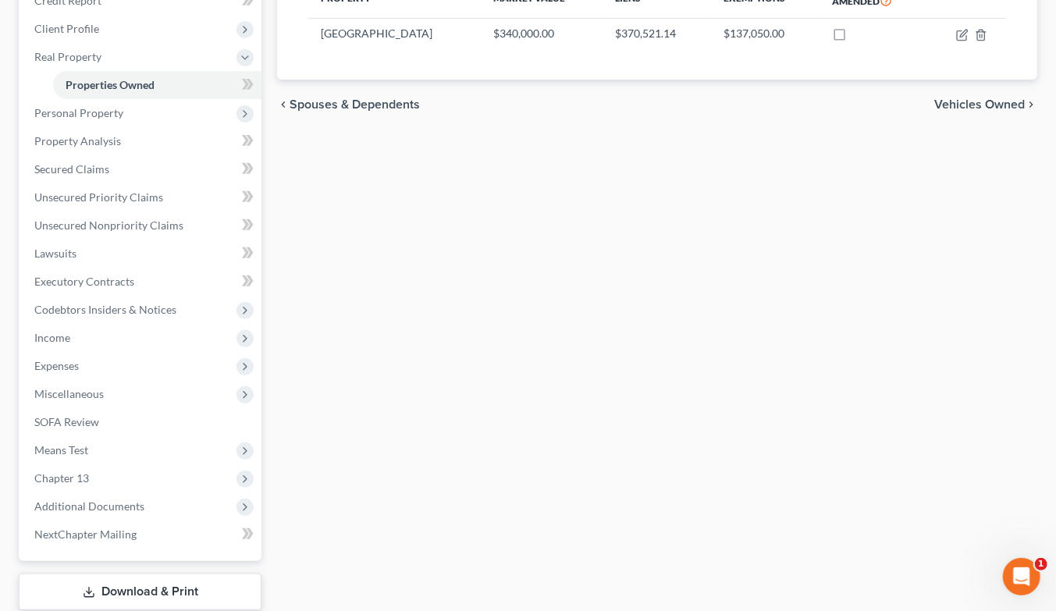
click at [87, 324] on span "Income" at bounding box center [142, 338] width 240 height 28
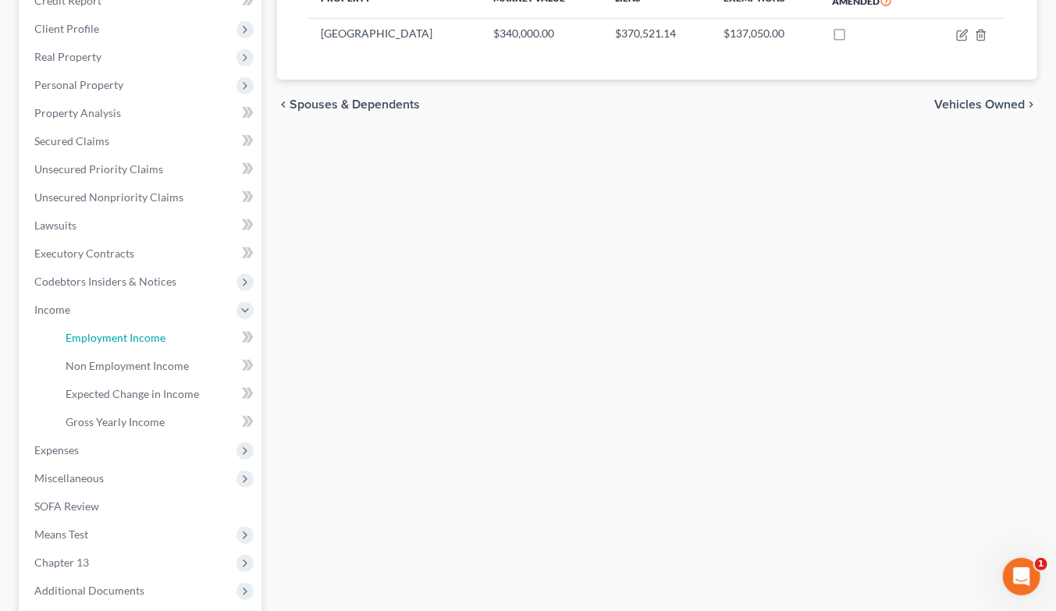
click at [100, 331] on span "Employment Income" at bounding box center [116, 337] width 100 height 13
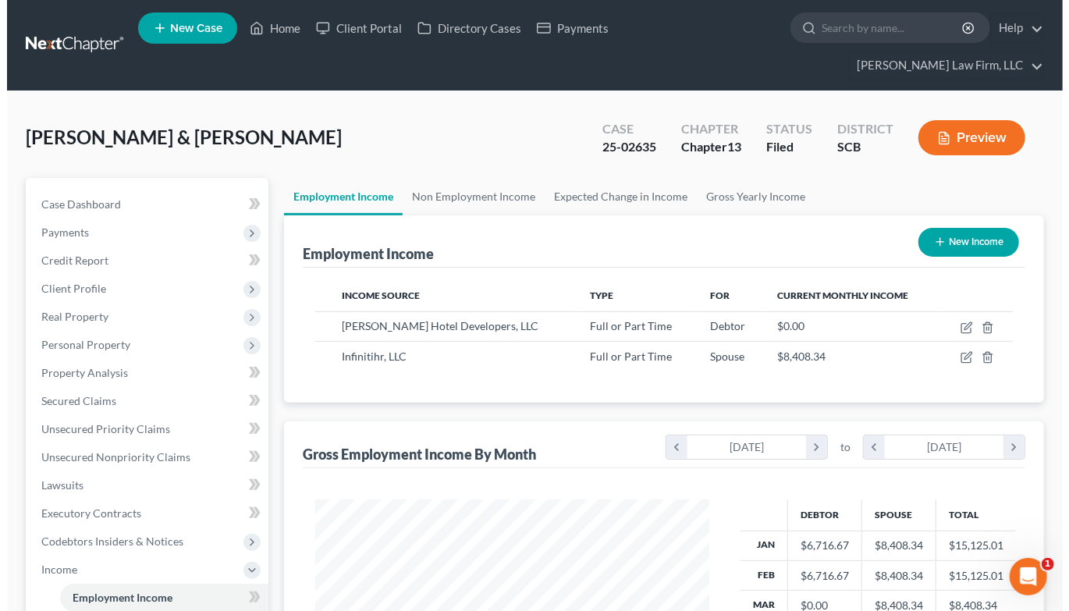
scroll to position [279, 425]
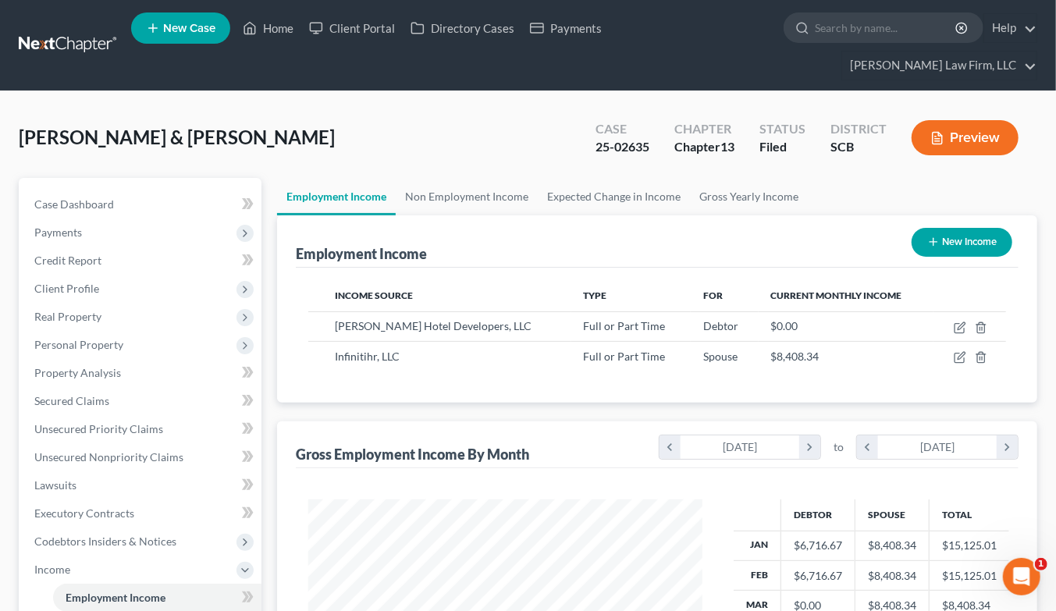
click at [950, 120] on button "Preview" at bounding box center [964, 137] width 107 height 35
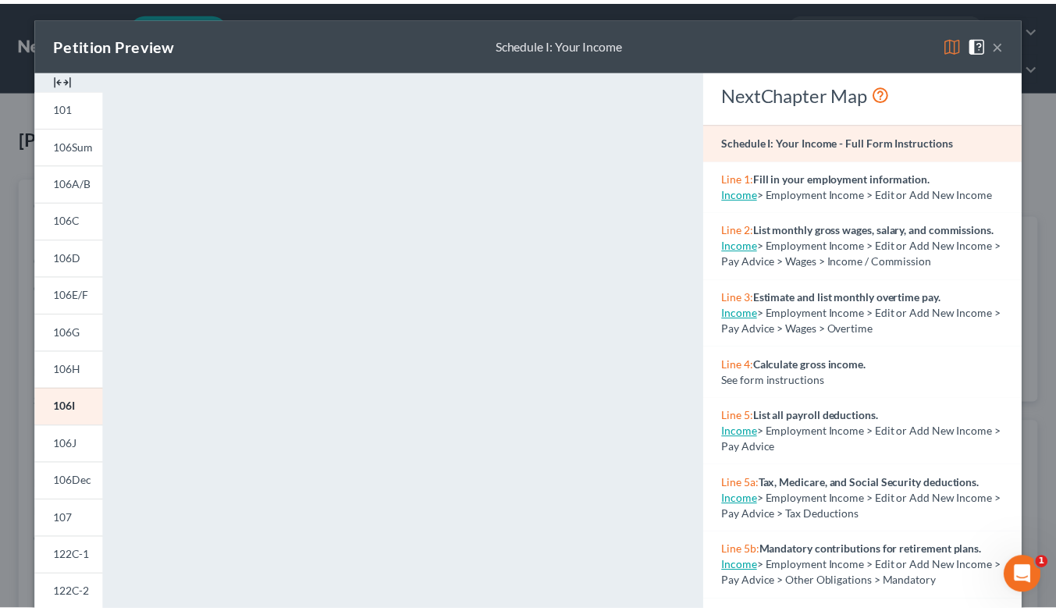
scroll to position [0, 0]
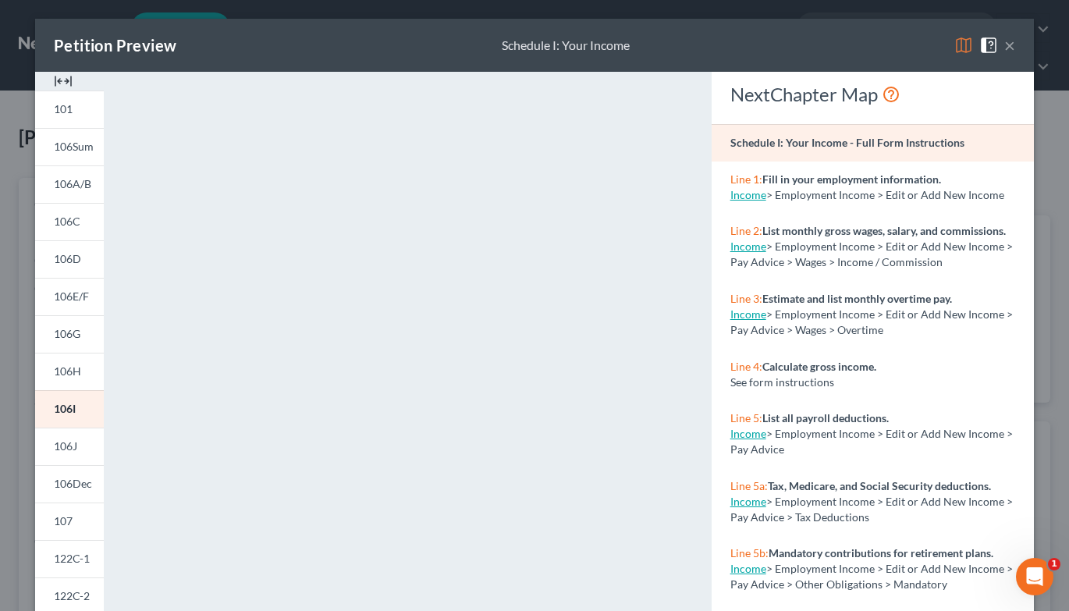
click at [1007, 44] on button "×" at bounding box center [1009, 45] width 11 height 19
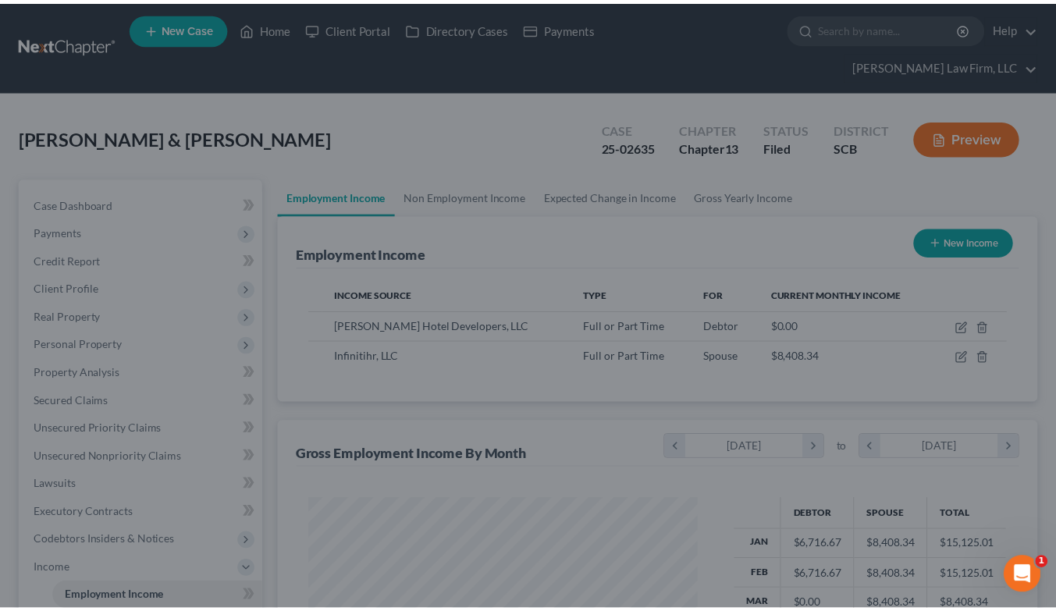
scroll to position [779979, 779834]
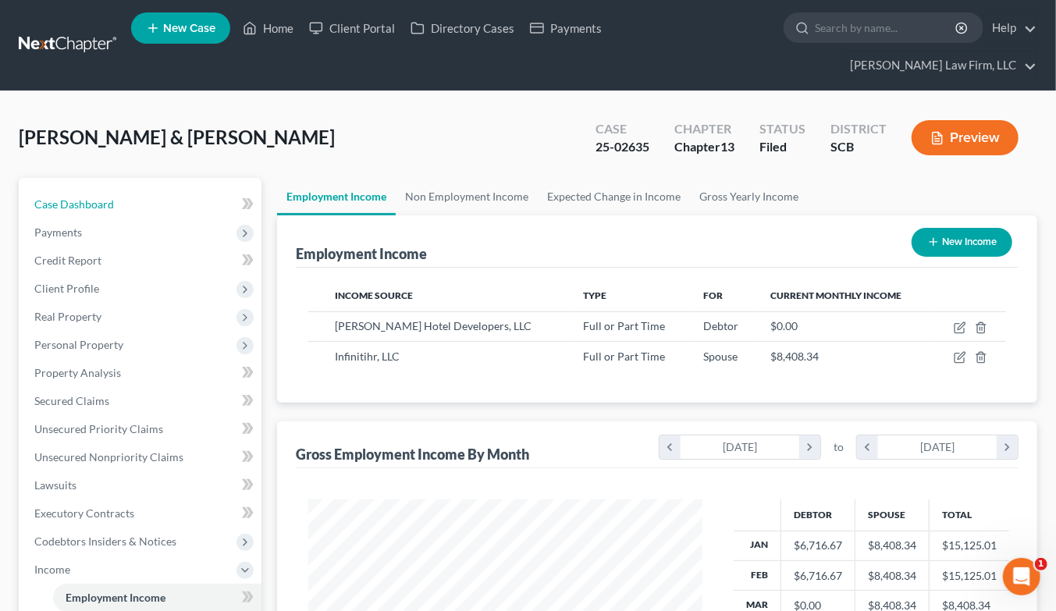
click at [90, 190] on link "Case Dashboard" at bounding box center [142, 204] width 240 height 28
select select "2"
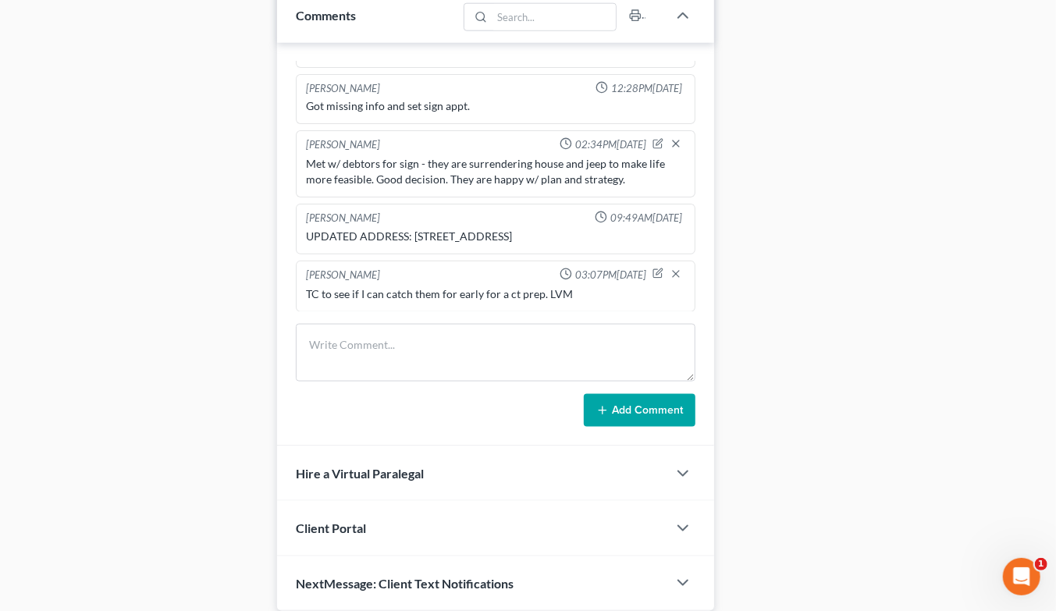
scroll to position [988, 0]
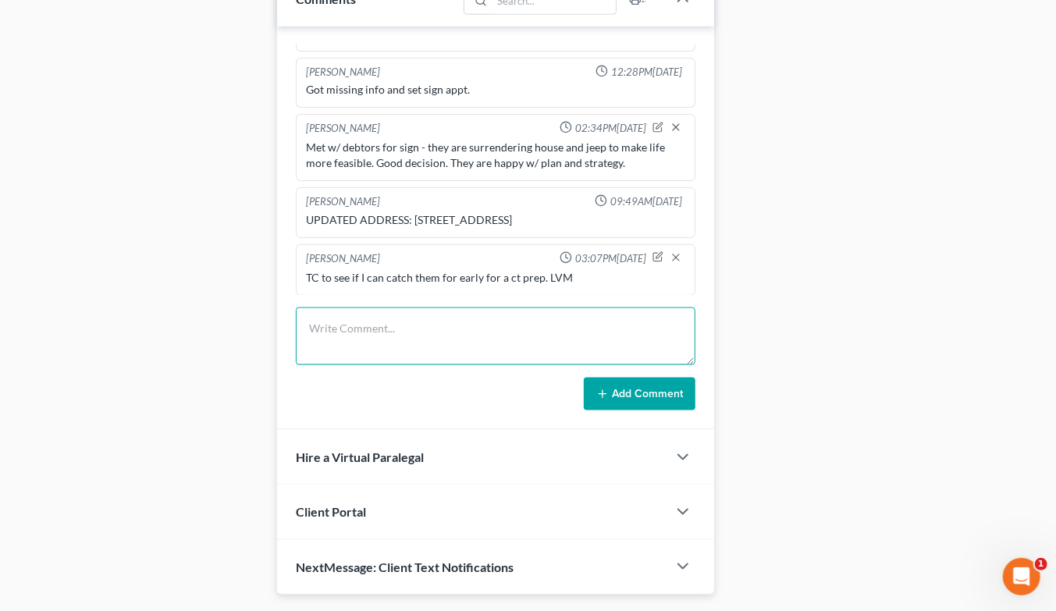
click at [449, 307] on textarea at bounding box center [495, 336] width 399 height 58
click at [470, 307] on textarea "Ct prep - tc ct prep w/ wife" at bounding box center [495, 336] width 399 height 58
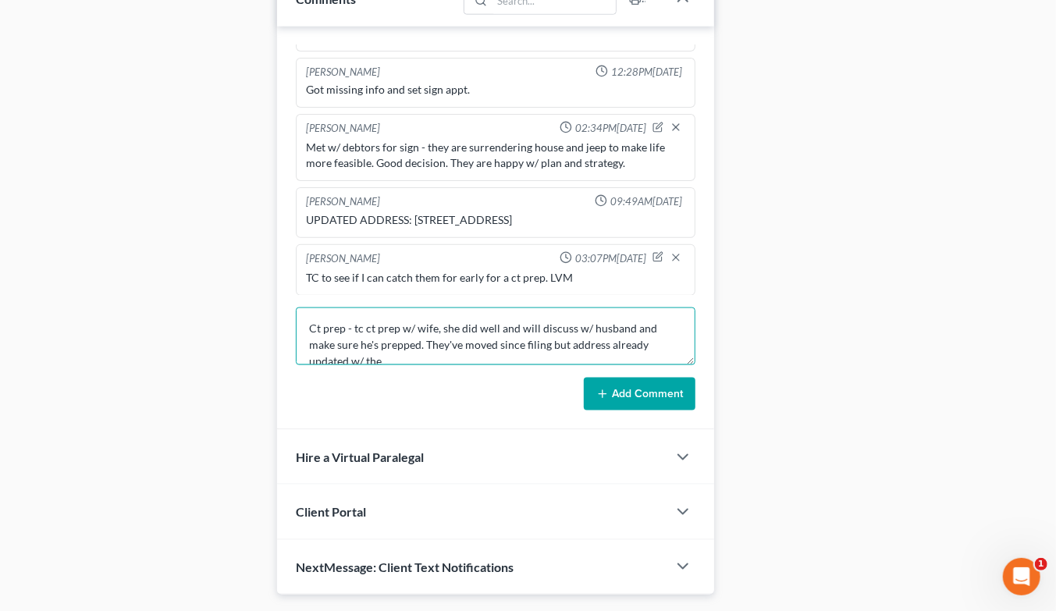
scroll to position [2, 0]
type textarea "Ct prep - tc ct prep w/ wife, she did well and will discuss w/ husband and make…"
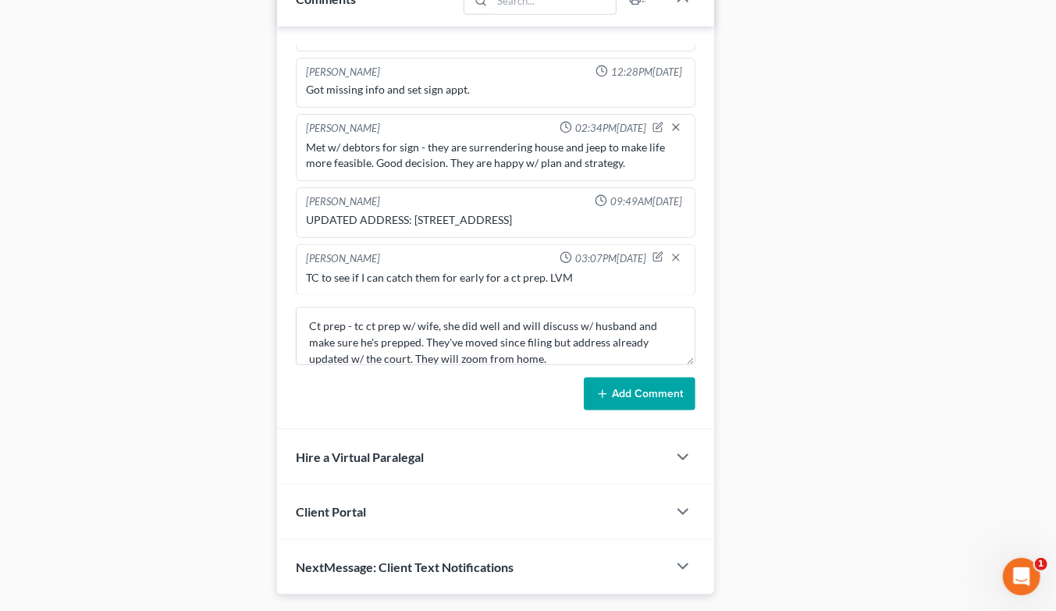
click at [646, 368] on div "Kristi Keen 04:44PM, 06/02/2025 Sent deadline letter that she did not respond t…" at bounding box center [495, 228] width 437 height 403
click at [637, 378] on button "Add Comment" at bounding box center [640, 394] width 112 height 33
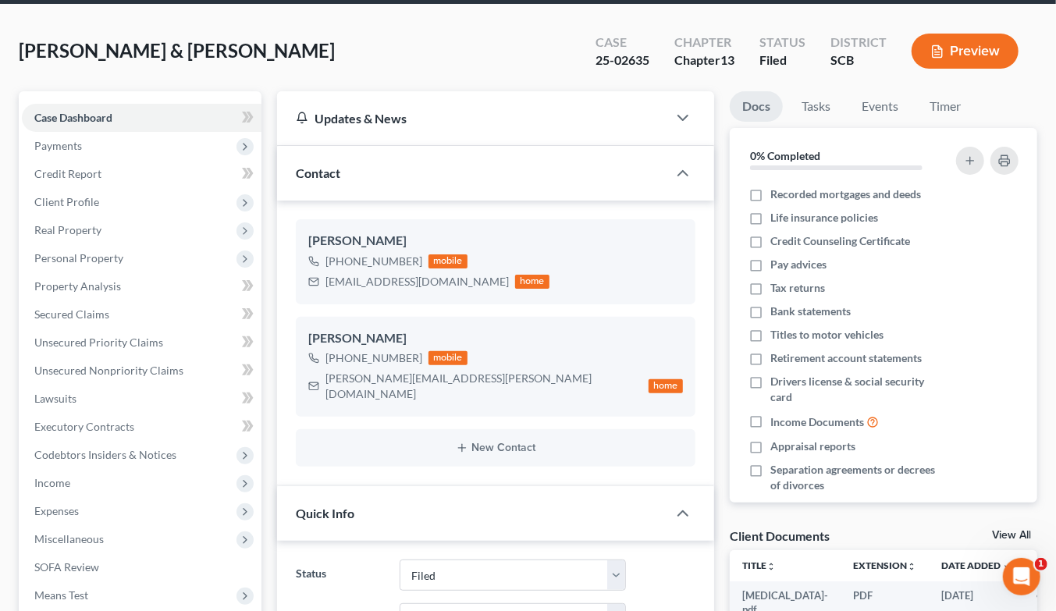
scroll to position [0, 0]
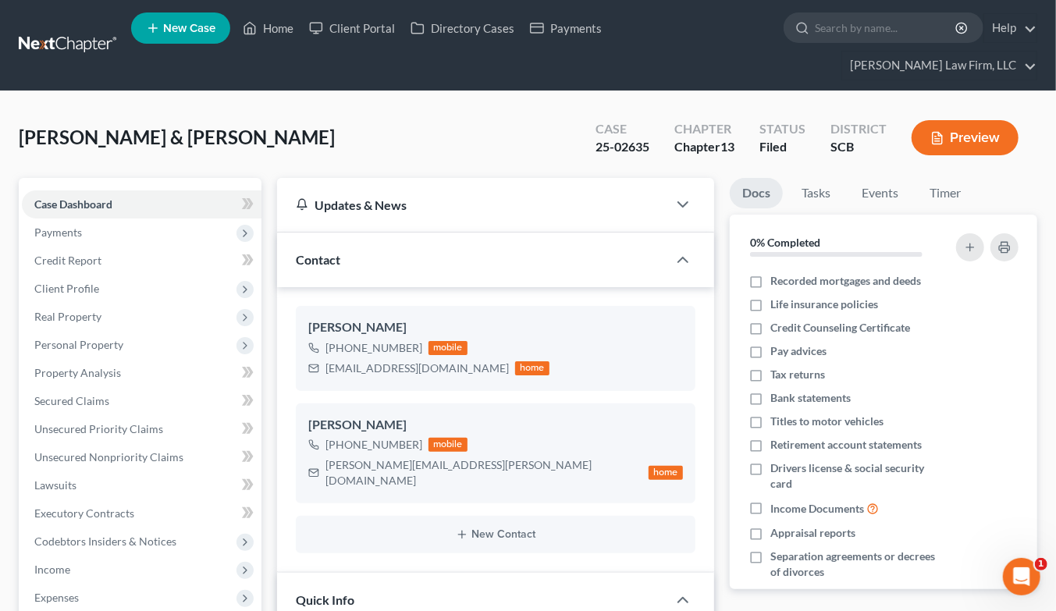
click at [79, 31] on link at bounding box center [69, 45] width 100 height 28
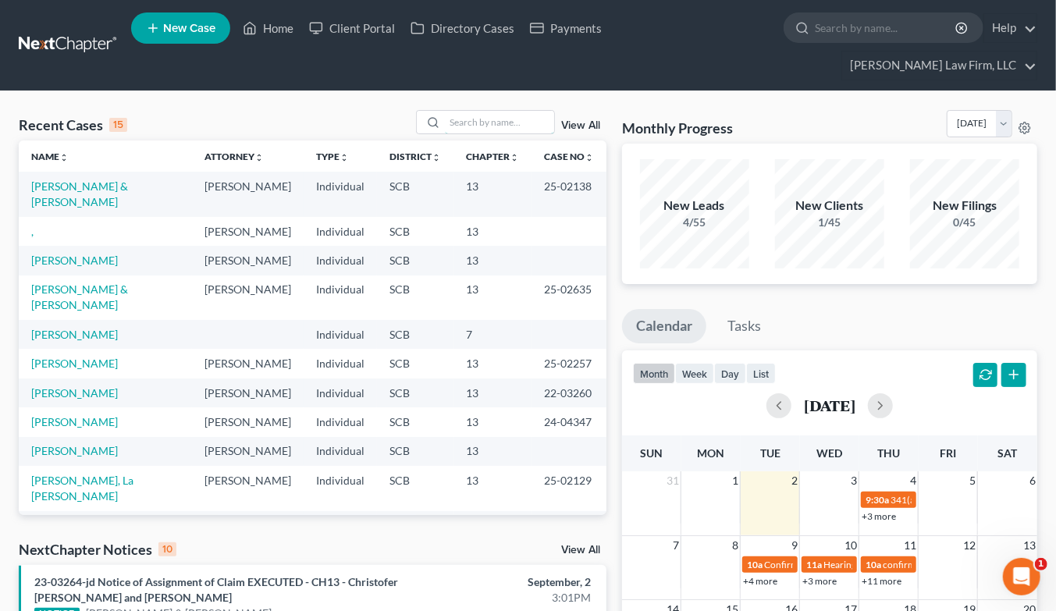
click at [459, 111] on input "search" at bounding box center [499, 122] width 109 height 23
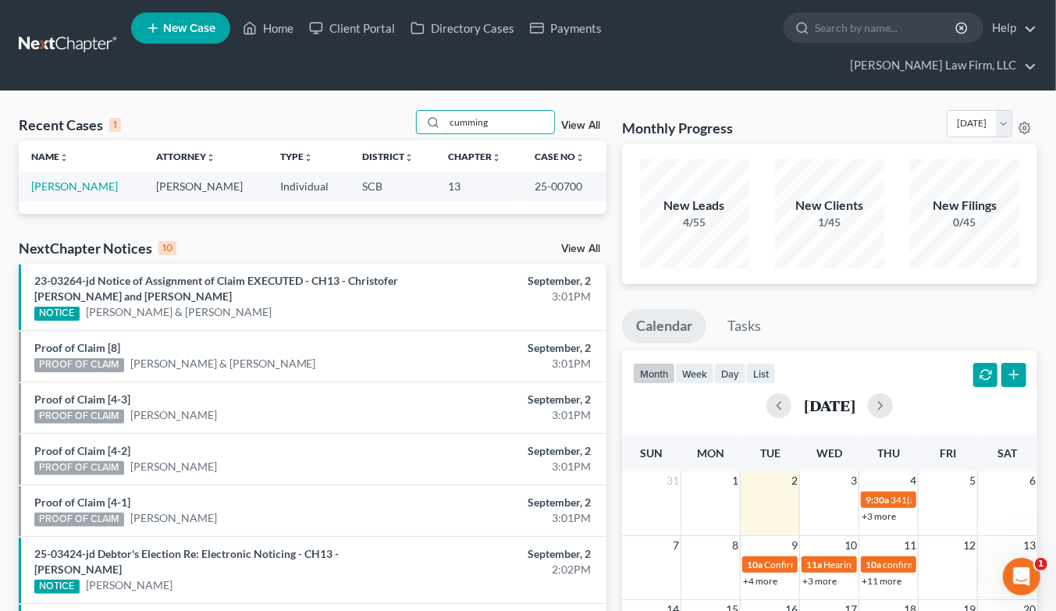
type input "cumming"
click at [87, 179] on link "[PERSON_NAME]" at bounding box center [74, 185] width 87 height 13
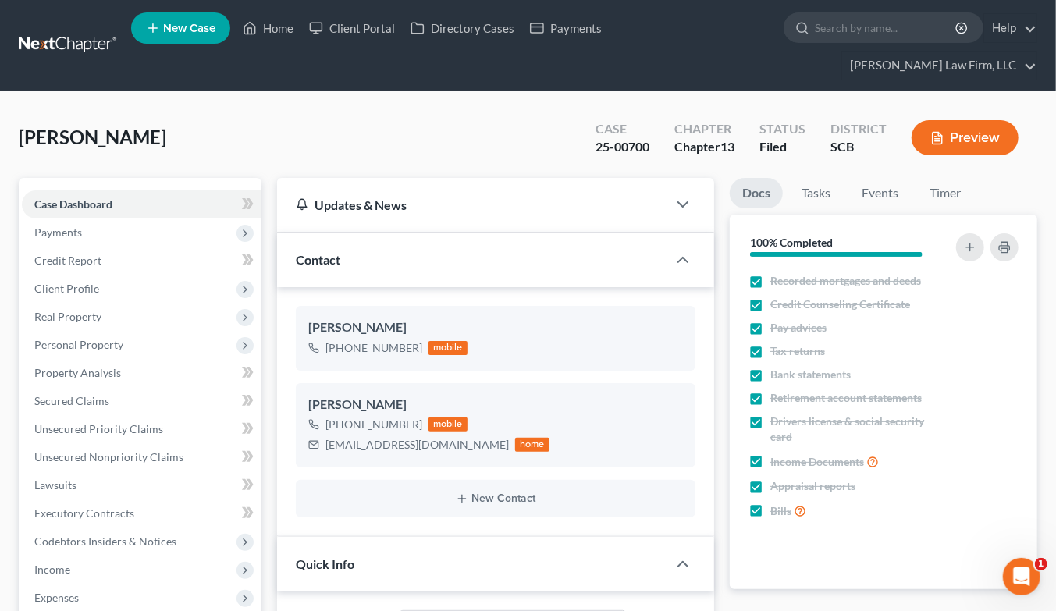
select select "1"
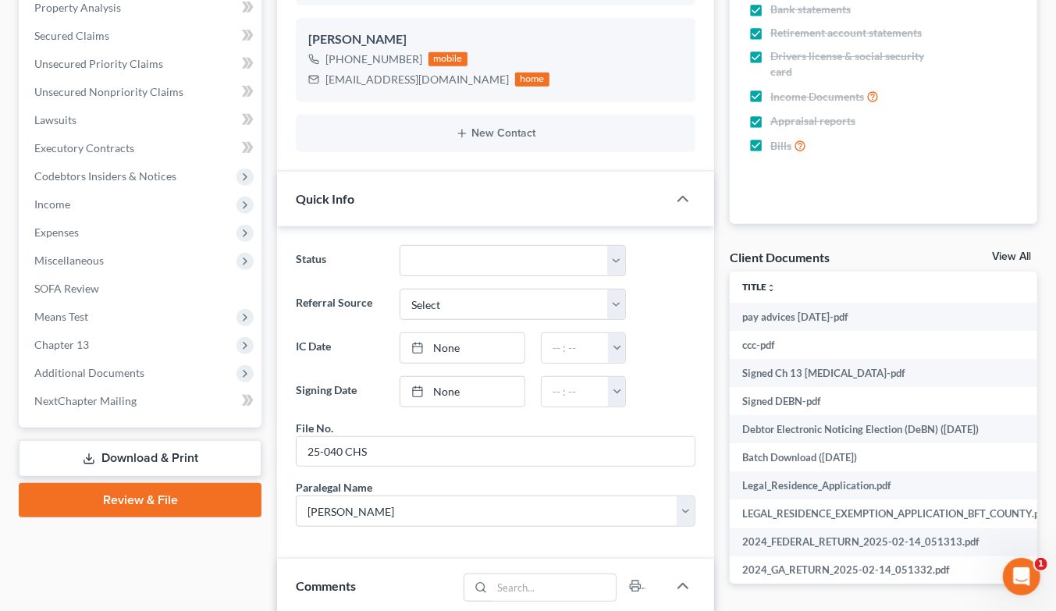
scroll to position [87, 0]
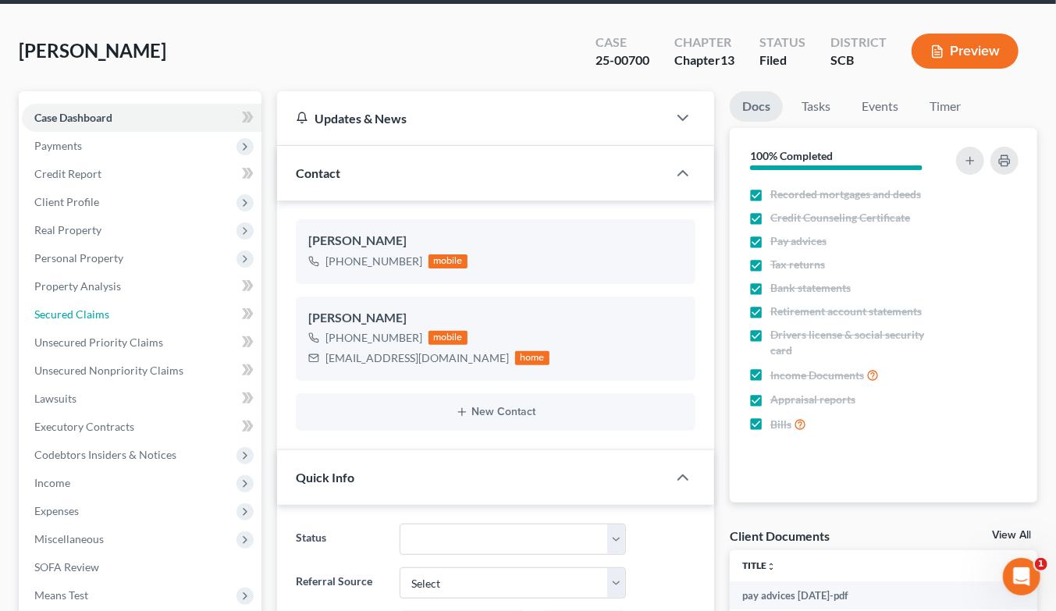
click at [87, 307] on span "Secured Claims" at bounding box center [71, 313] width 75 height 13
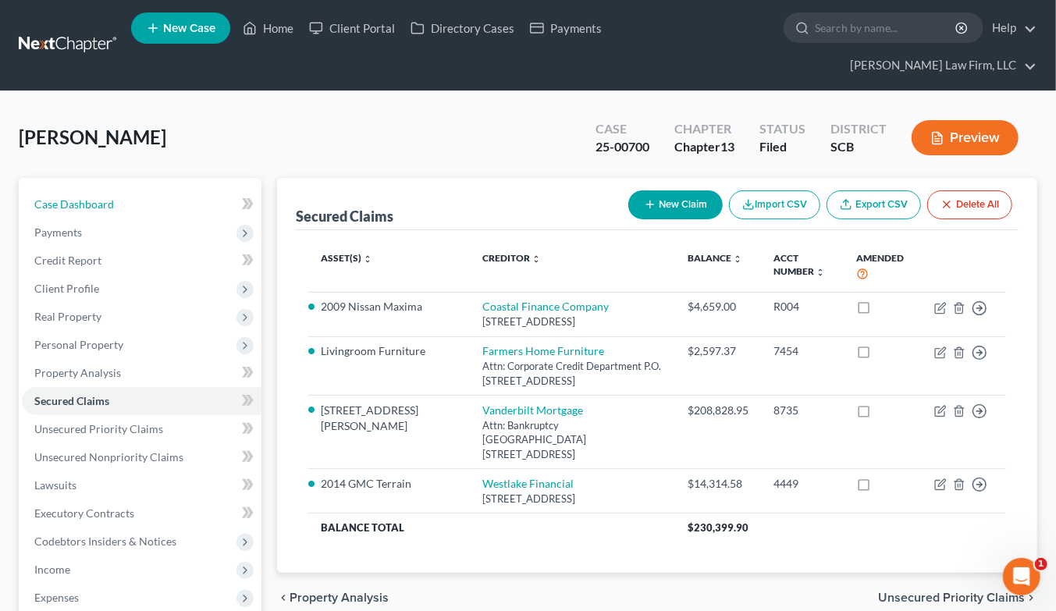
click at [123, 190] on link "Case Dashboard" at bounding box center [142, 204] width 240 height 28
select select "1"
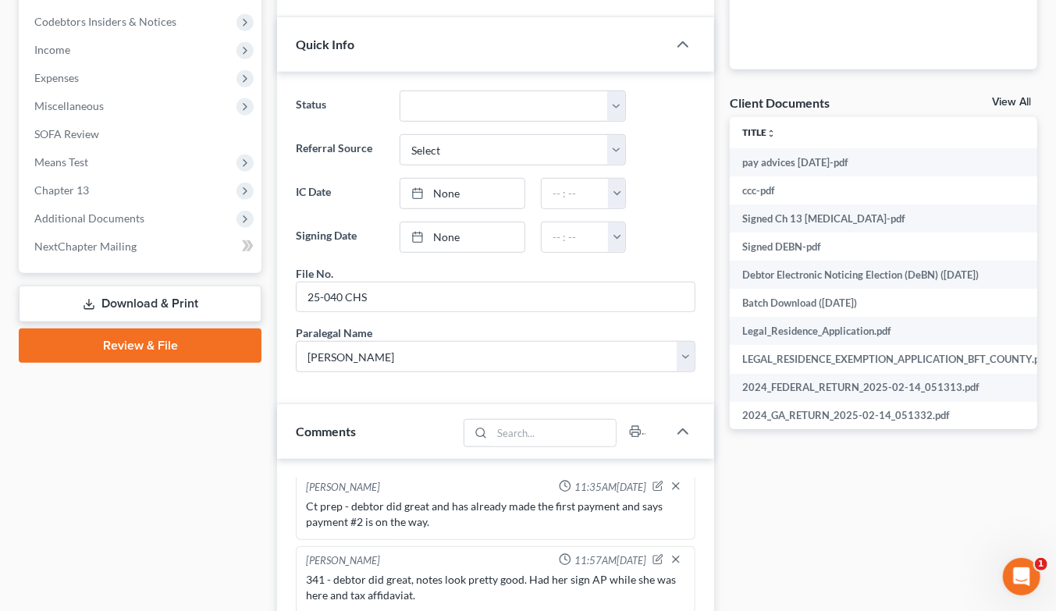
scroll to position [1040, 0]
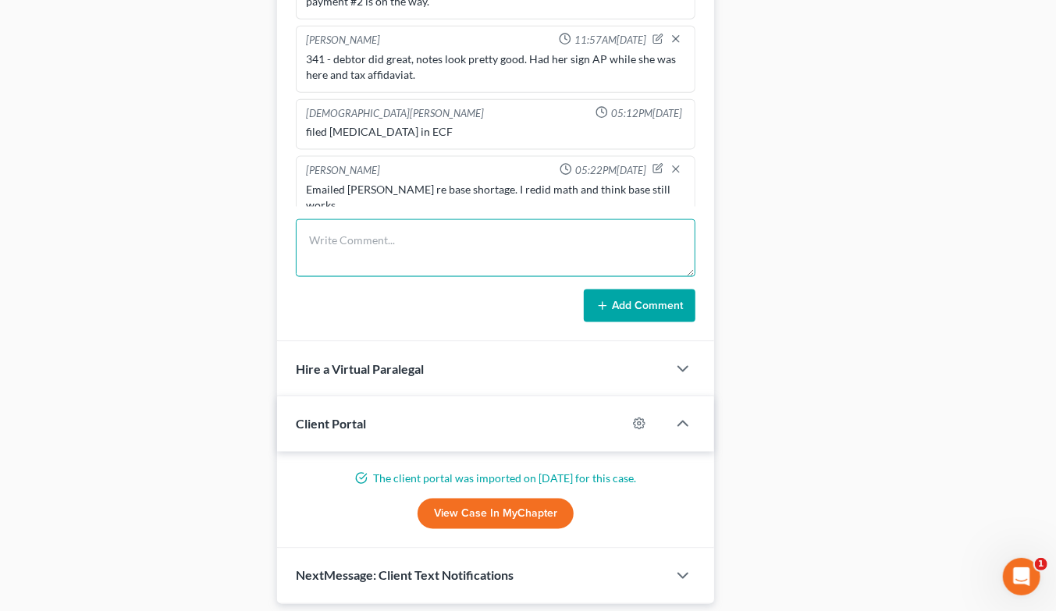
click at [507, 219] on textarea at bounding box center [495, 248] width 399 height 58
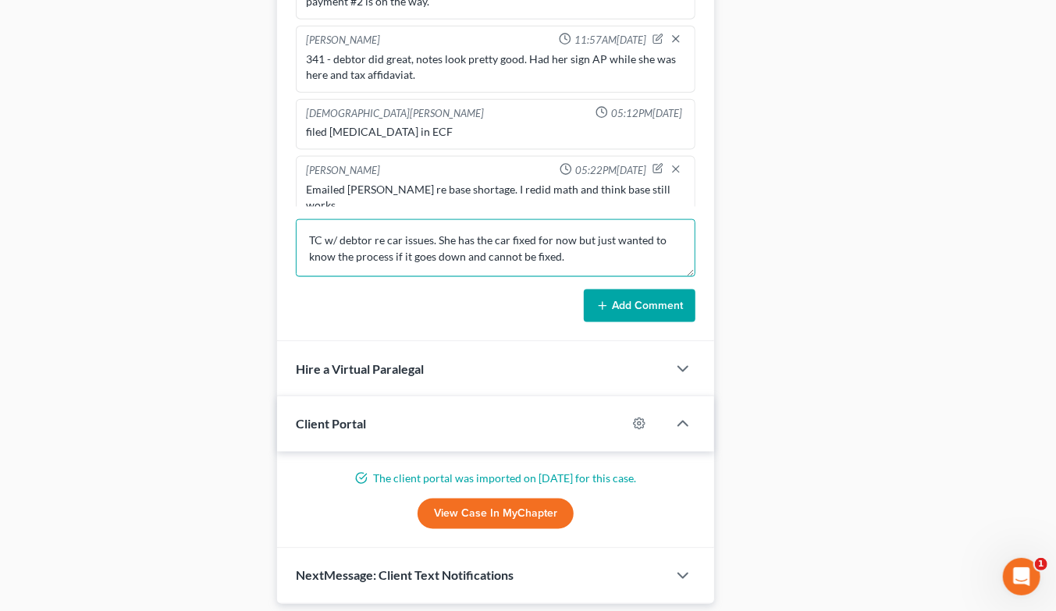
type textarea "TC w/ debtor re car issues. She has the car fixed for now but just wanted to kn…"
click at [630, 289] on button "Add Comment" at bounding box center [640, 305] width 112 height 33
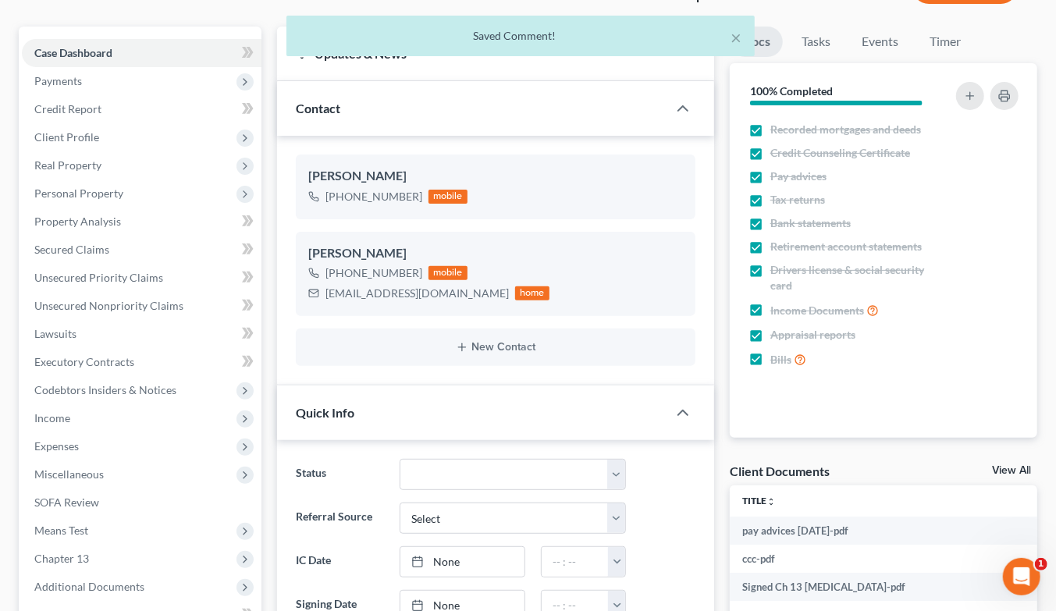
scroll to position [0, 0]
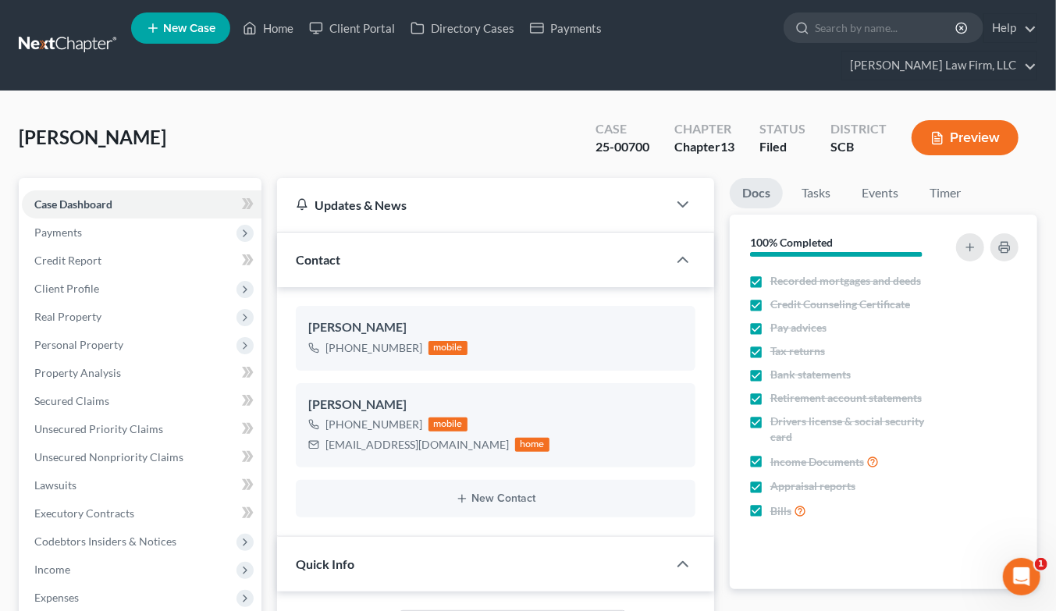
click at [80, 31] on link at bounding box center [69, 45] width 100 height 28
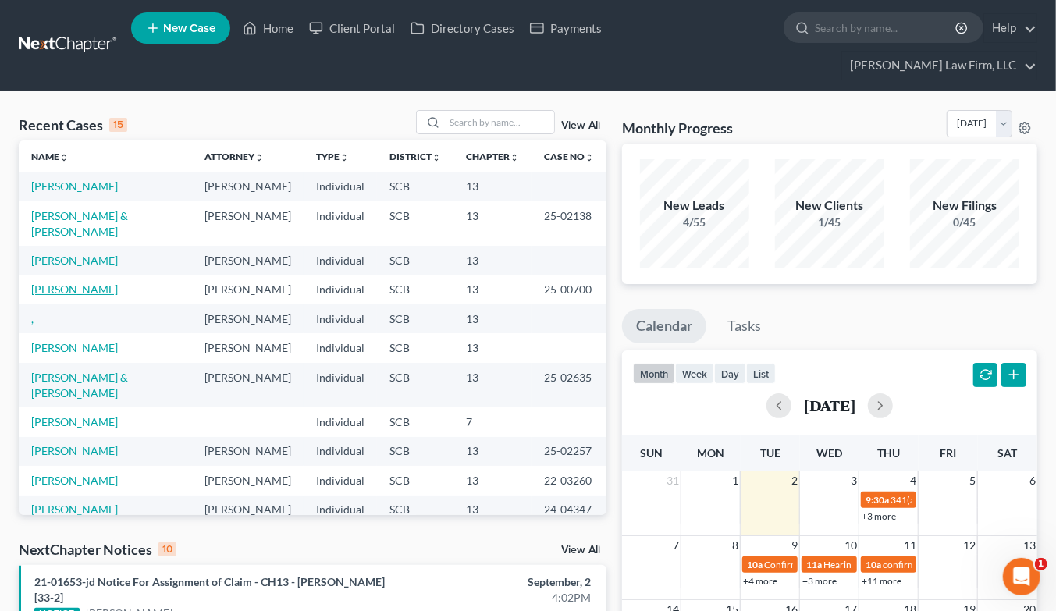
click at [56, 282] on link "[PERSON_NAME]" at bounding box center [74, 288] width 87 height 13
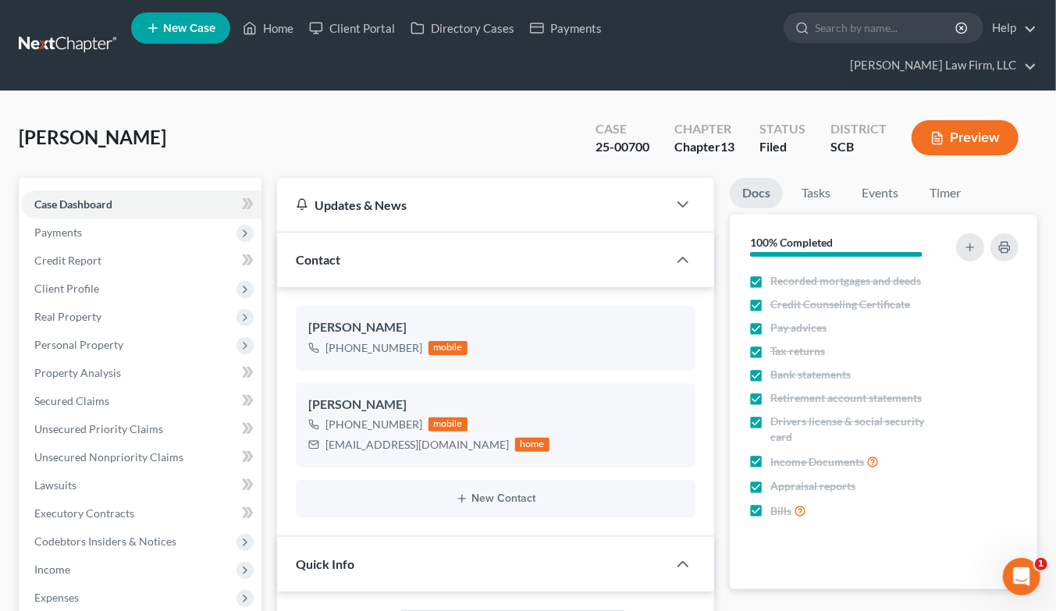
select select "1"
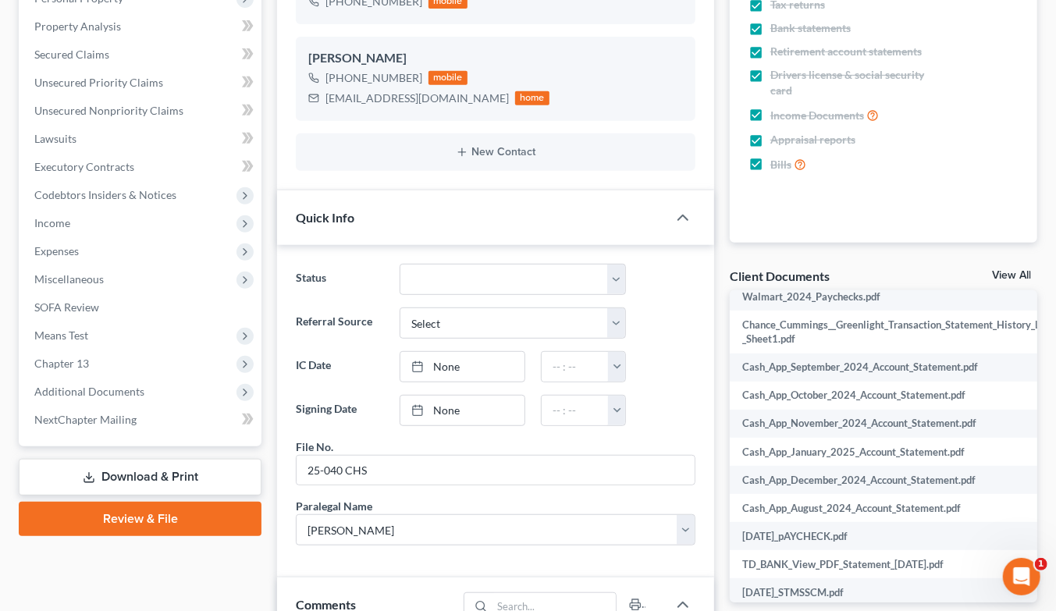
scroll to position [867, 0]
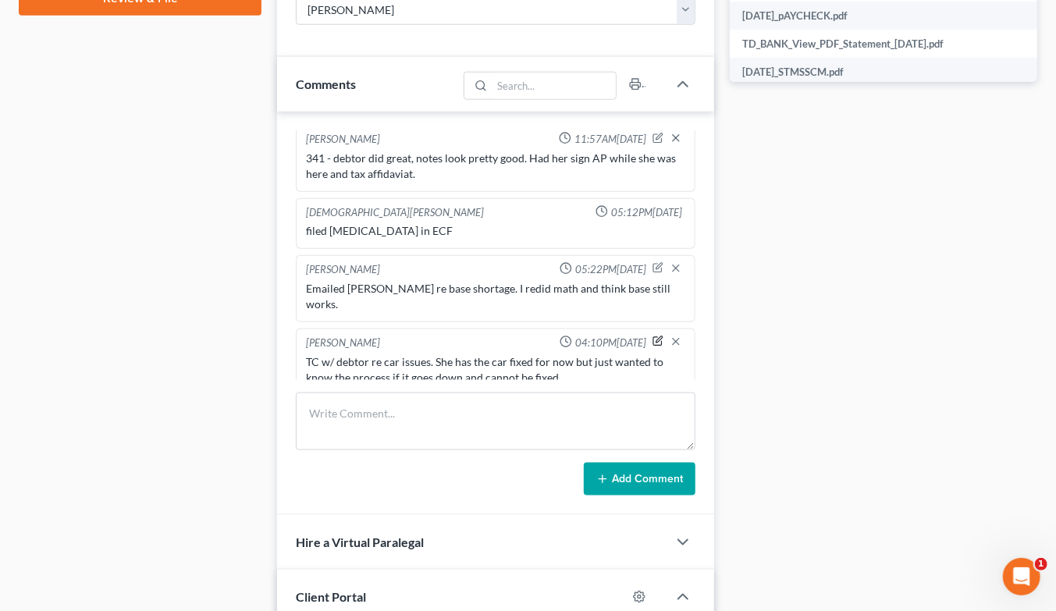
click at [652, 336] on icon "button" at bounding box center [657, 341] width 11 height 11
click at [598, 354] on textarea "TC w/ debtor re car issues. She has the car fixed for now but just wanted to kn…" at bounding box center [495, 383] width 379 height 58
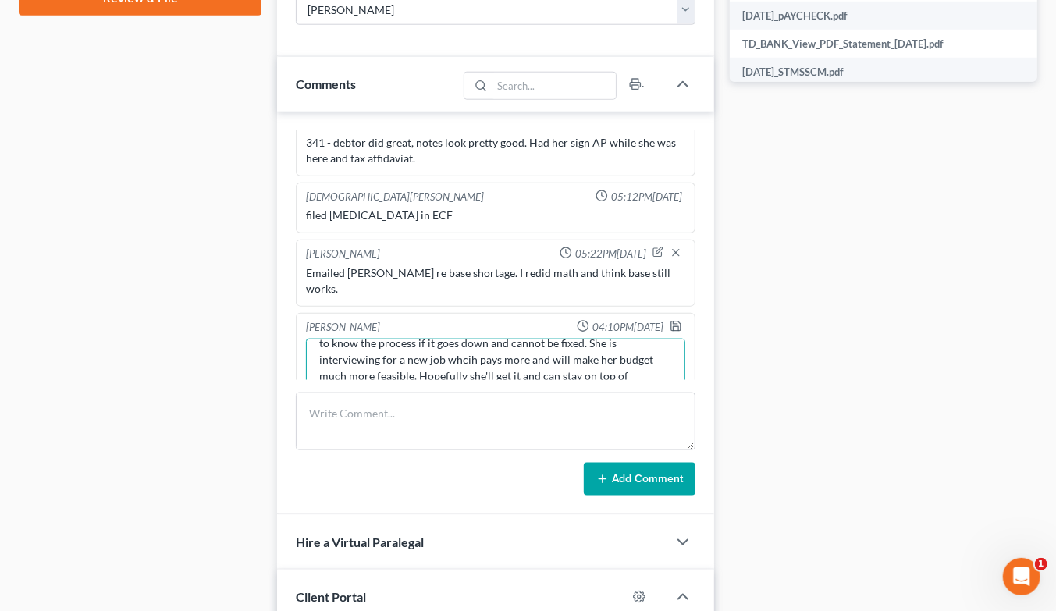
scroll to position [35, 0]
type textarea "TC w/ debtor re car issues. She has the car fixed for now but just wanted to kn…"
click at [673, 326] on polyline "button" at bounding box center [675, 328] width 5 height 4
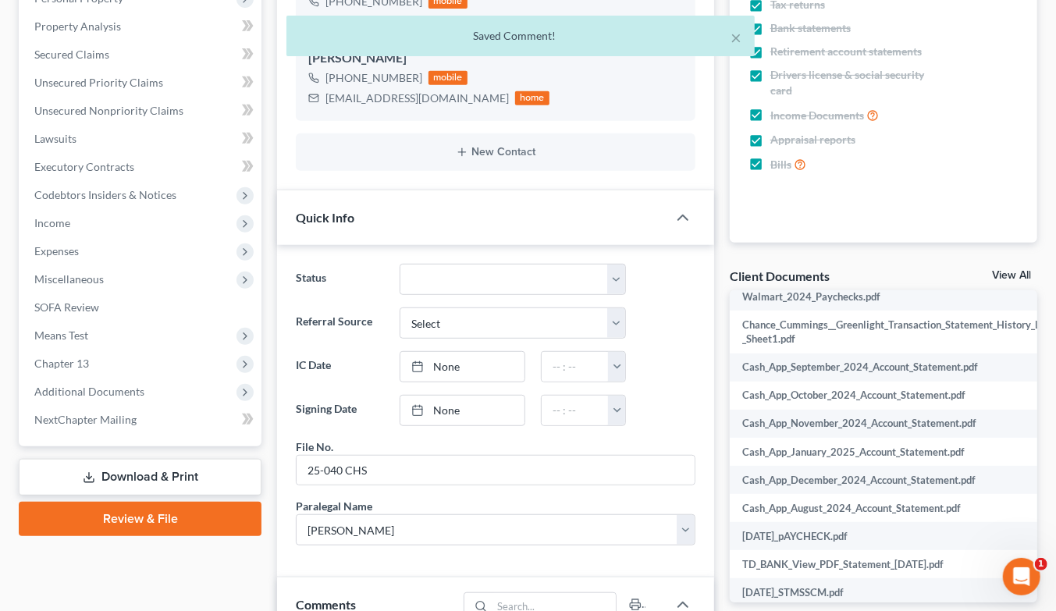
scroll to position [0, 0]
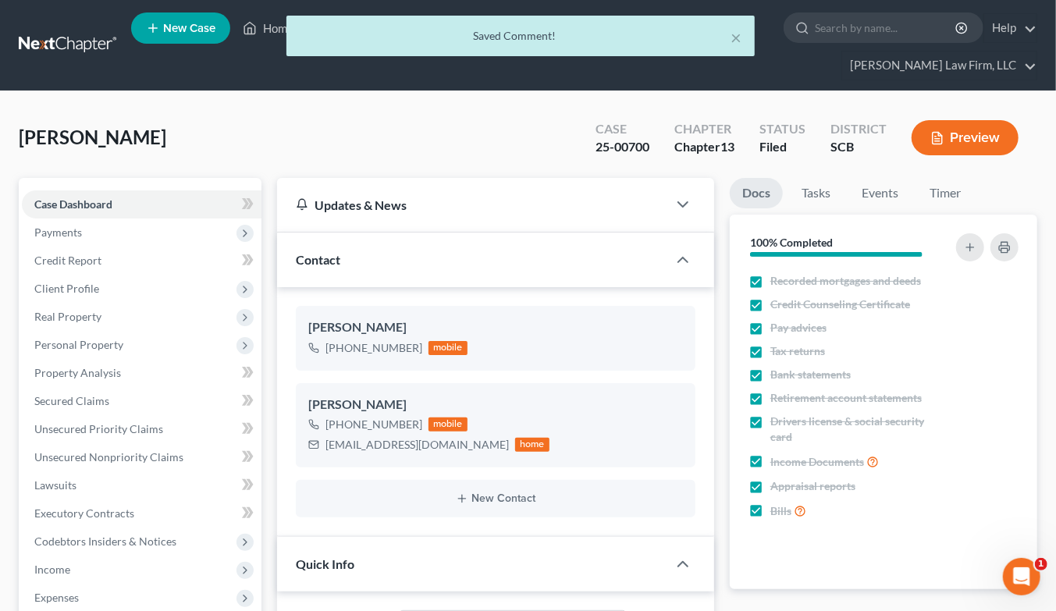
click at [74, 27] on div "× Saved Comment!" at bounding box center [520, 40] width 1056 height 48
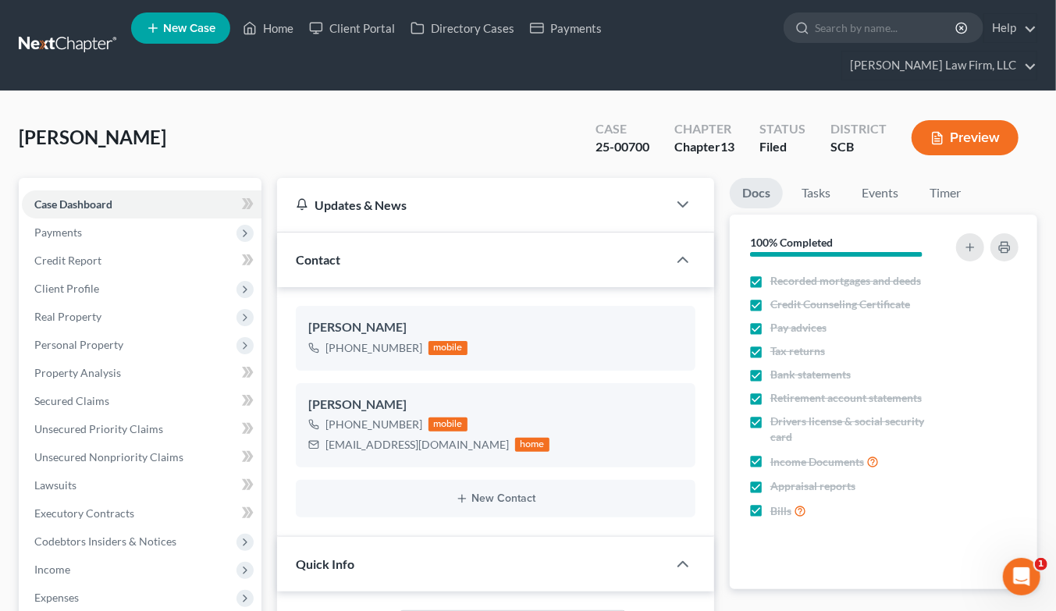
click at [105, 31] on link at bounding box center [69, 45] width 100 height 28
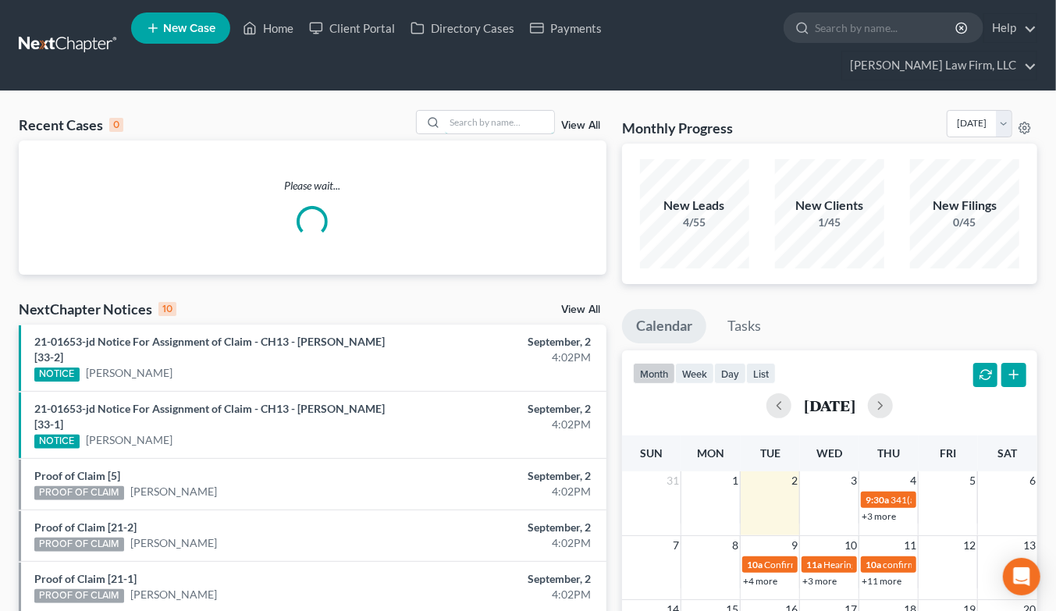
click at [473, 111] on input "search" at bounding box center [499, 122] width 109 height 23
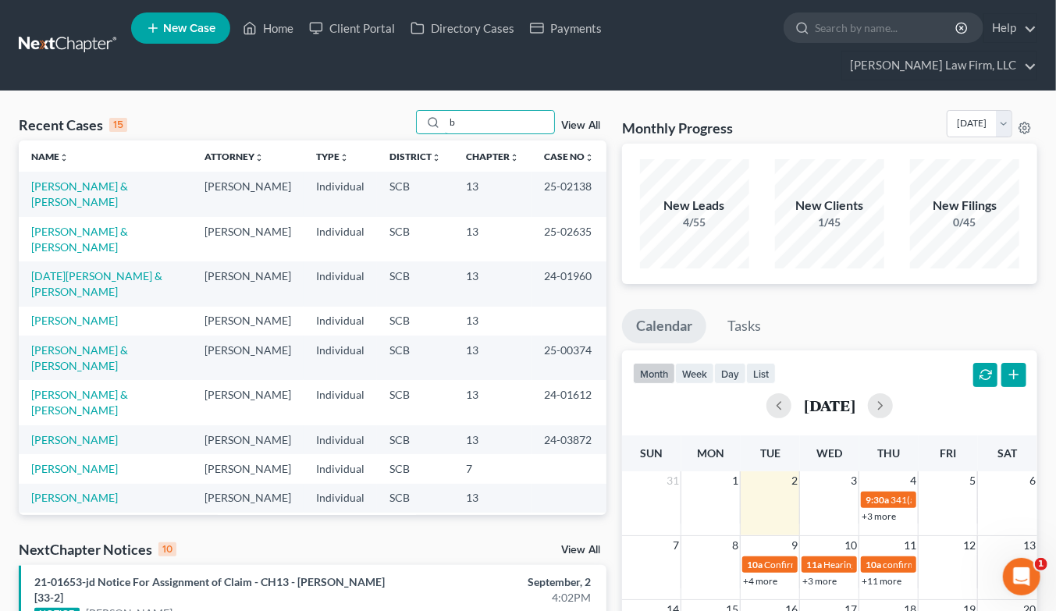
click at [497, 111] on input "b" at bounding box center [499, 122] width 109 height 23
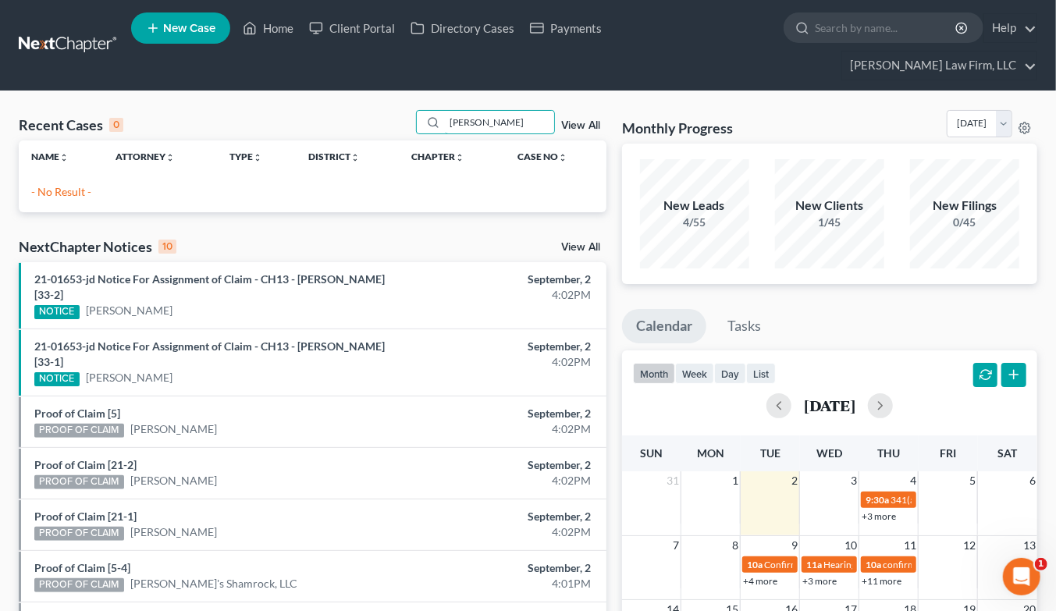
click at [525, 111] on input "[PERSON_NAME]" at bounding box center [499, 122] width 109 height 23
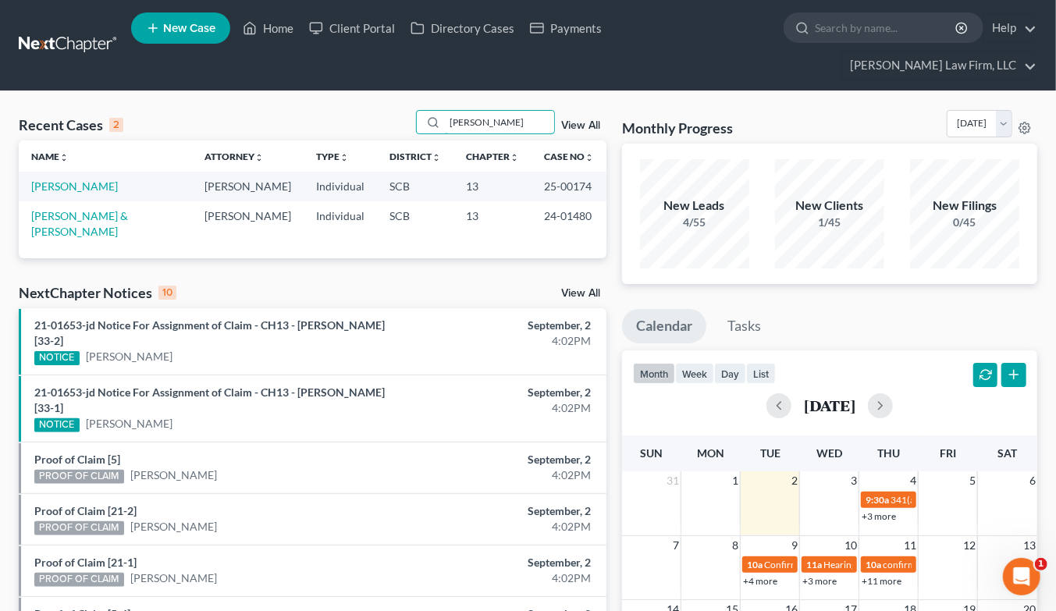
type input "[PERSON_NAME]"
click at [112, 209] on link "[PERSON_NAME] & [PERSON_NAME]" at bounding box center [79, 223] width 97 height 29
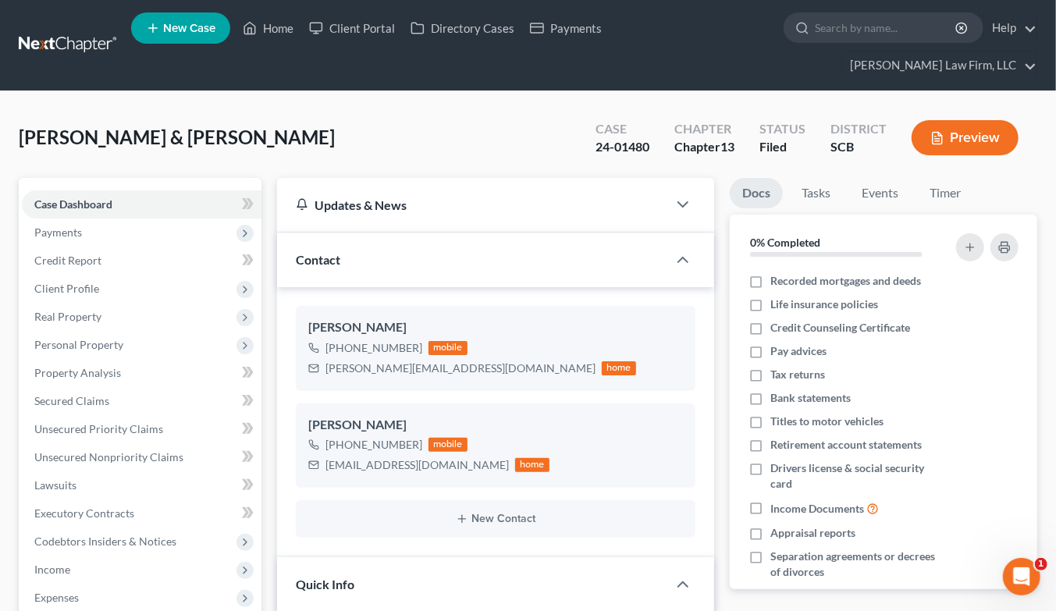
select select "0"
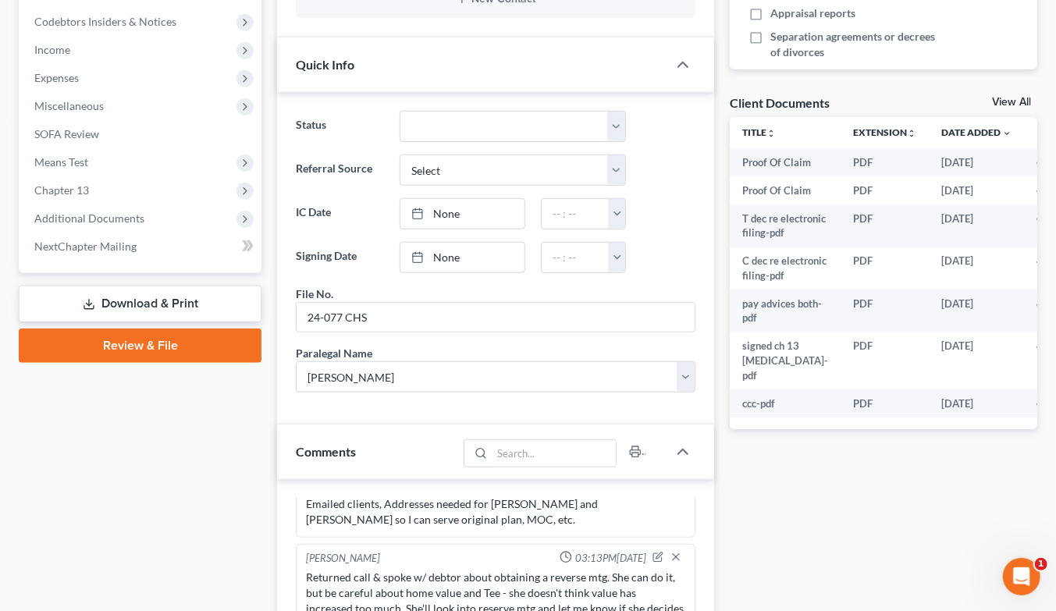
scroll to position [867, 0]
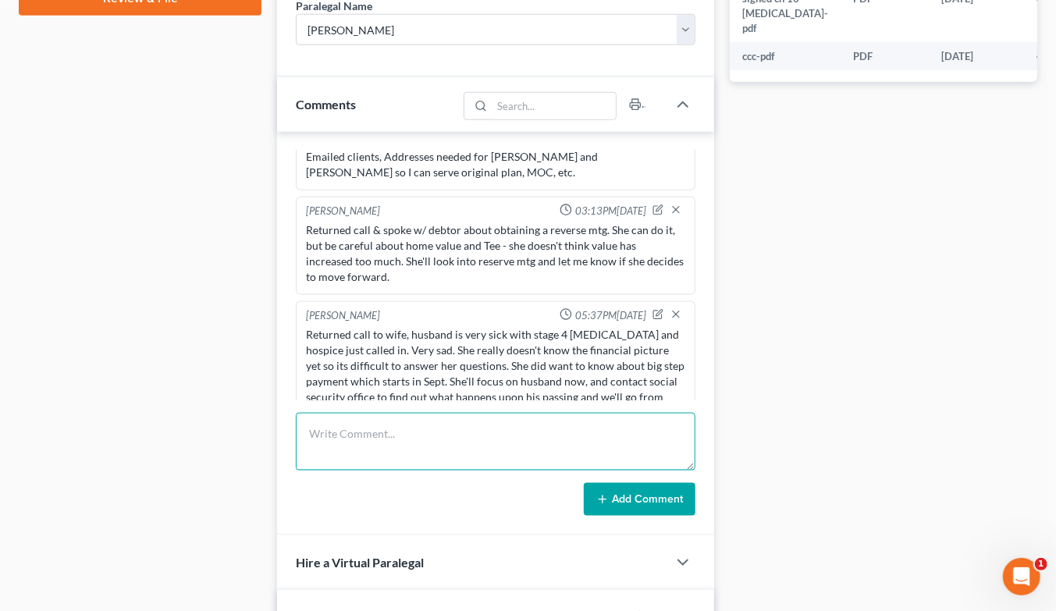
click at [619, 417] on textarea at bounding box center [495, 442] width 399 height 58
click at [458, 413] on textarea "Returned call &" at bounding box center [495, 442] width 399 height 58
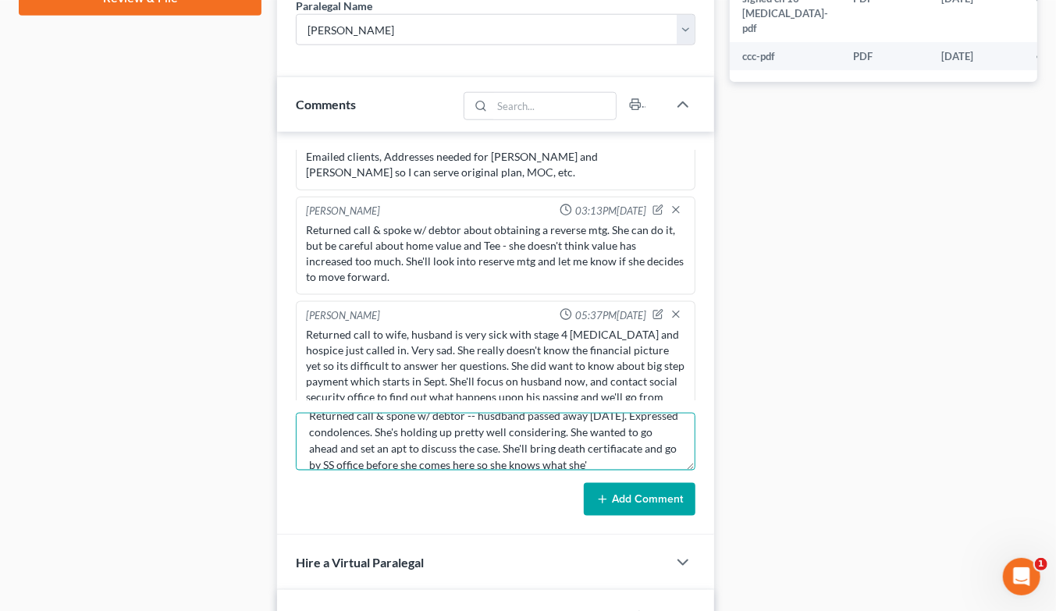
scroll to position [34, 0]
type textarea "Returned call & spone w/ debtor -- husdband passed away Sunday 8/31. Expressed …"
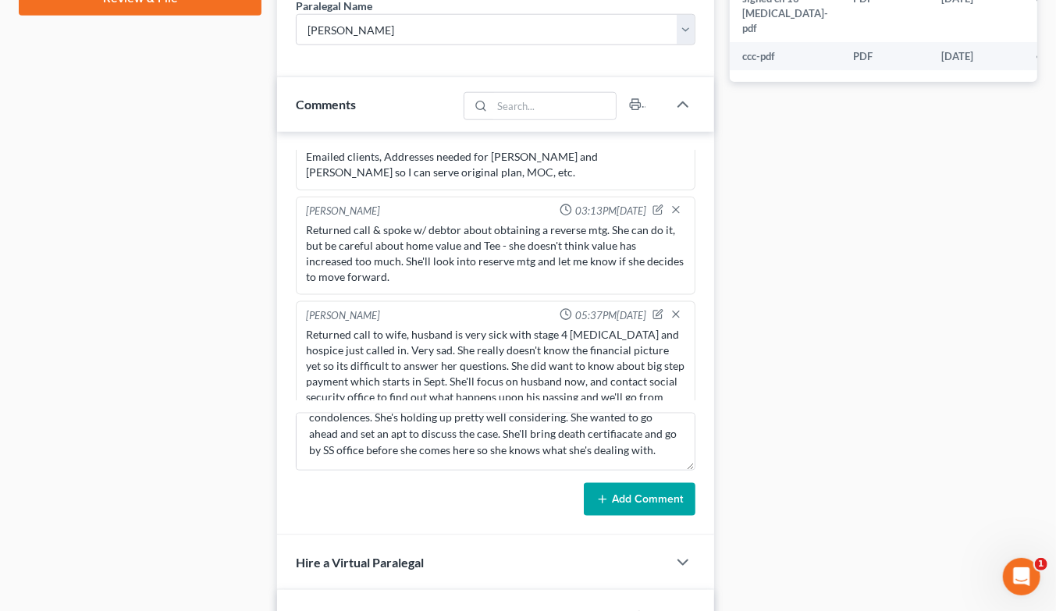
click at [651, 483] on button "Add Comment" at bounding box center [640, 499] width 112 height 33
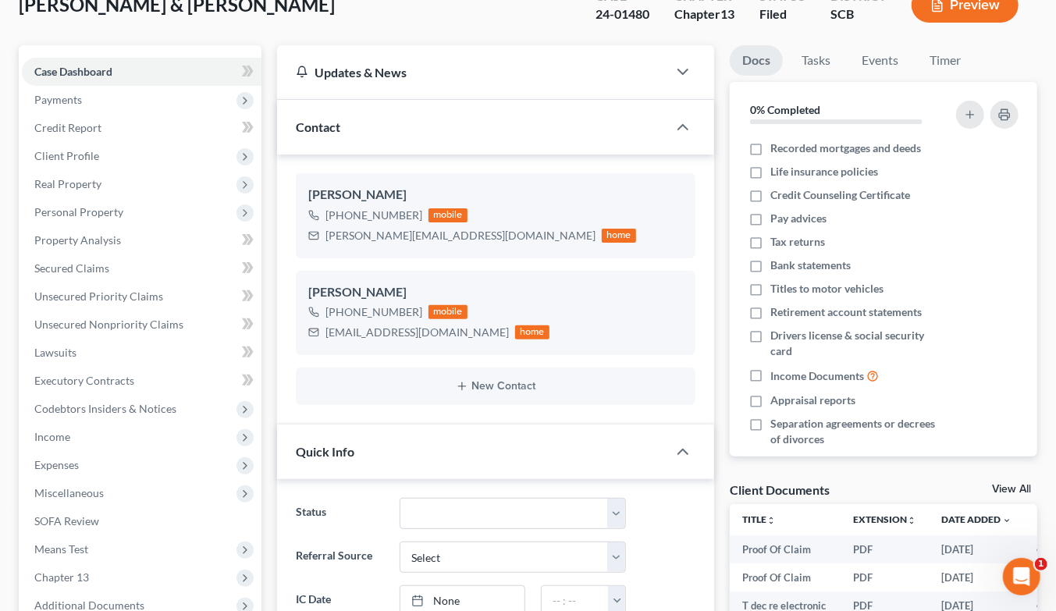
scroll to position [0, 0]
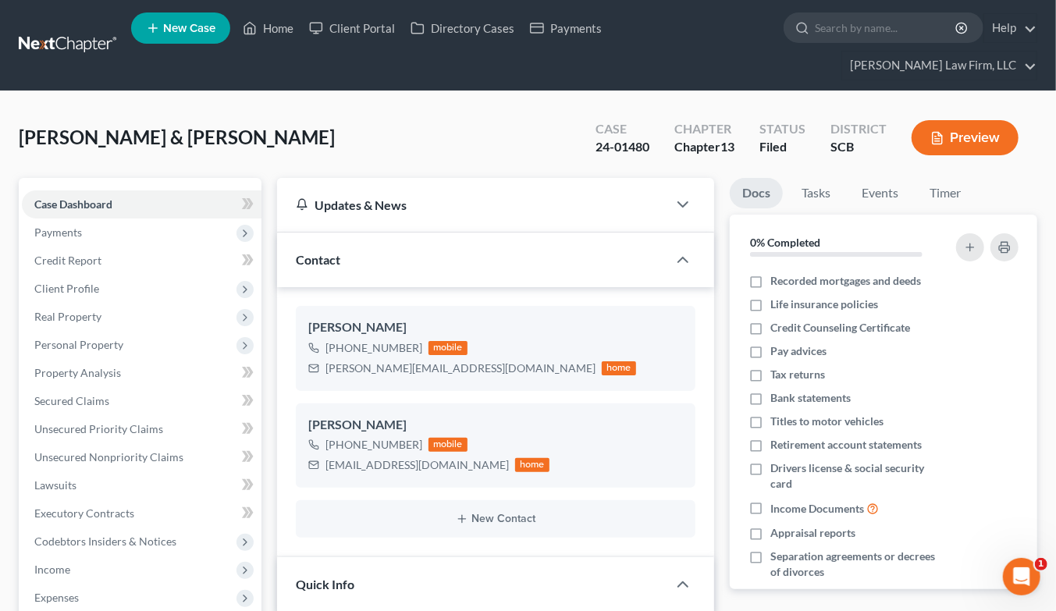
click at [84, 31] on link at bounding box center [69, 45] width 100 height 28
